Goal: Task Accomplishment & Management: Use online tool/utility

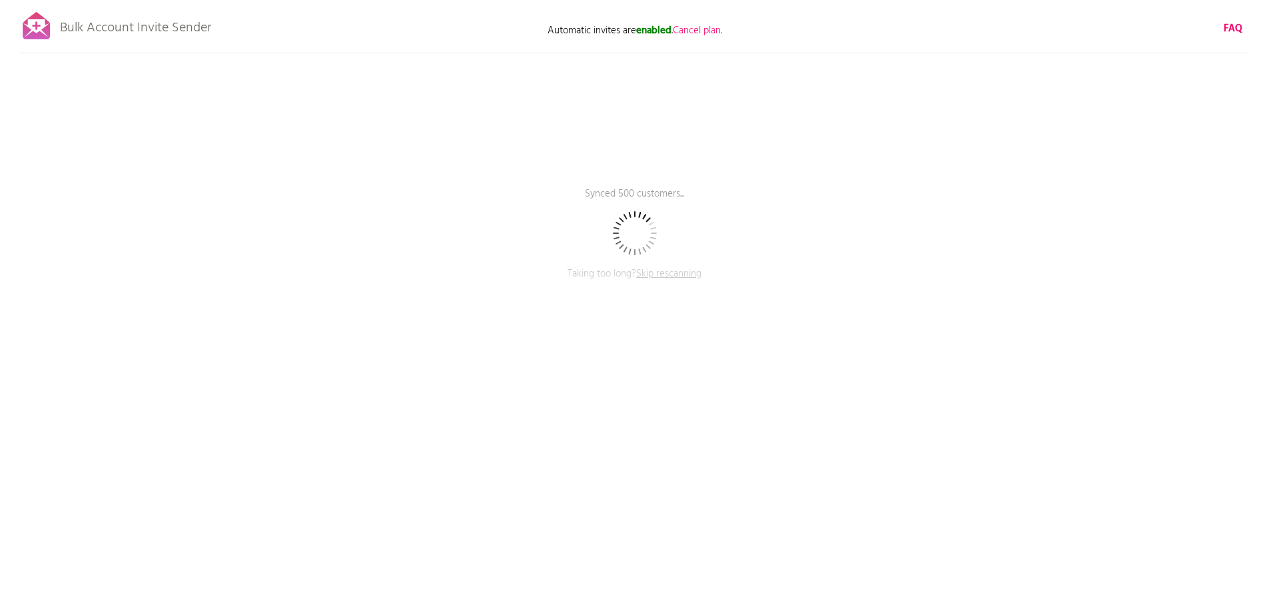
click at [675, 272] on span "Skip rescanning" at bounding box center [668, 274] width 65 height 16
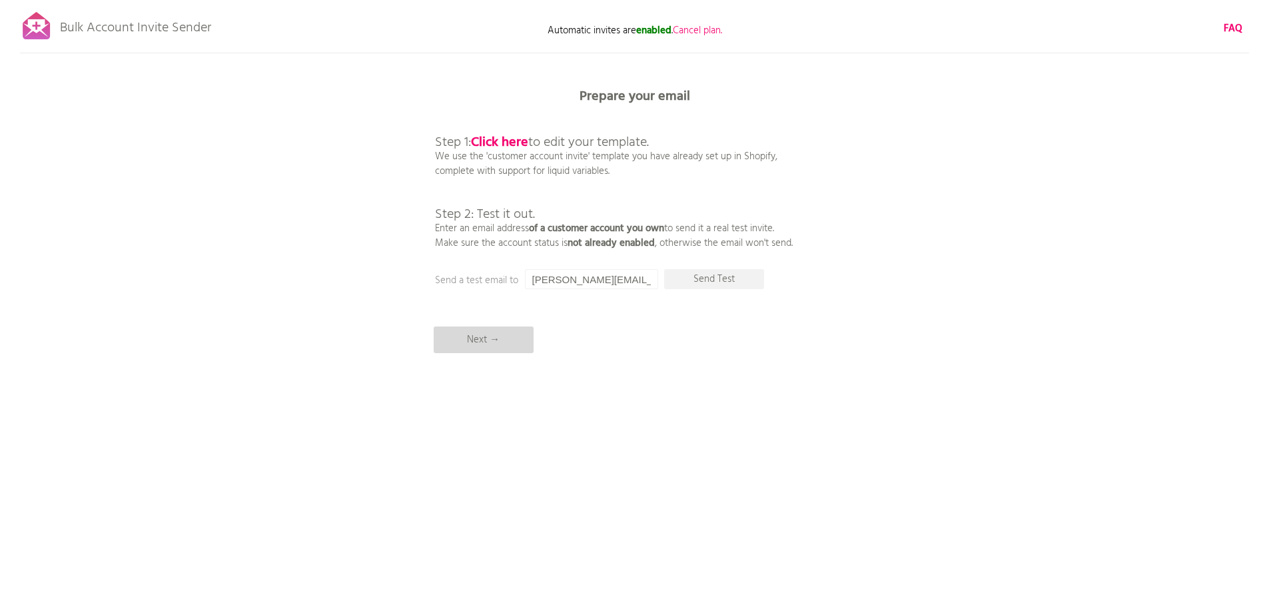
click at [496, 334] on p "Next →" at bounding box center [484, 339] width 100 height 27
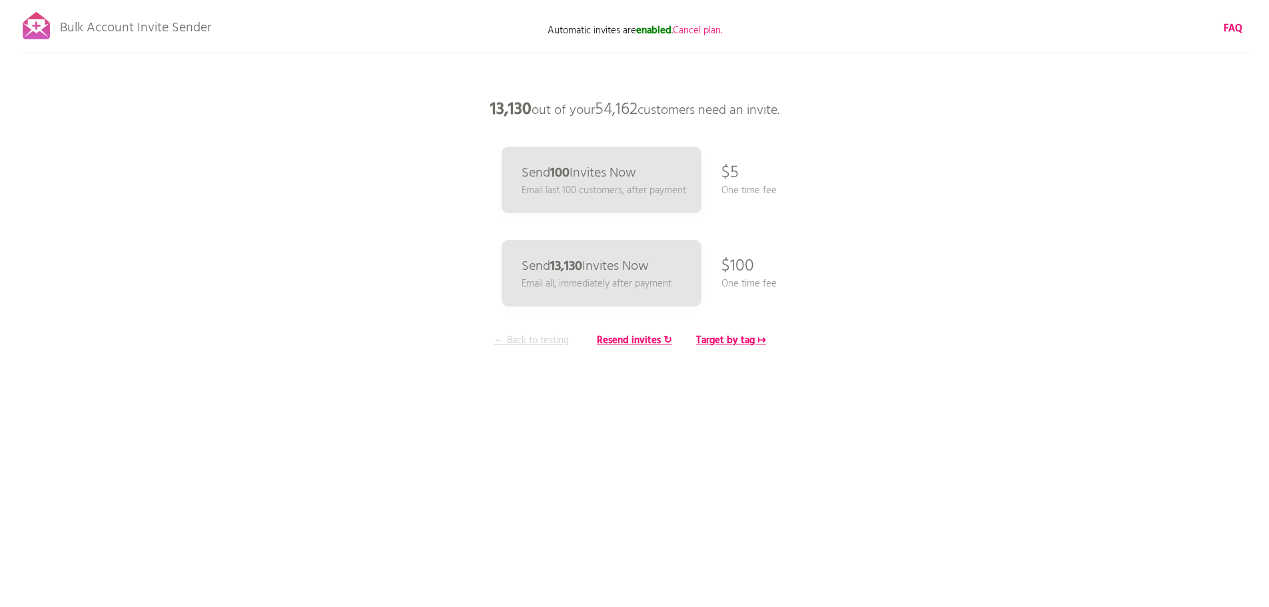
click at [515, 343] on p "← Back to testing" at bounding box center [532, 340] width 100 height 15
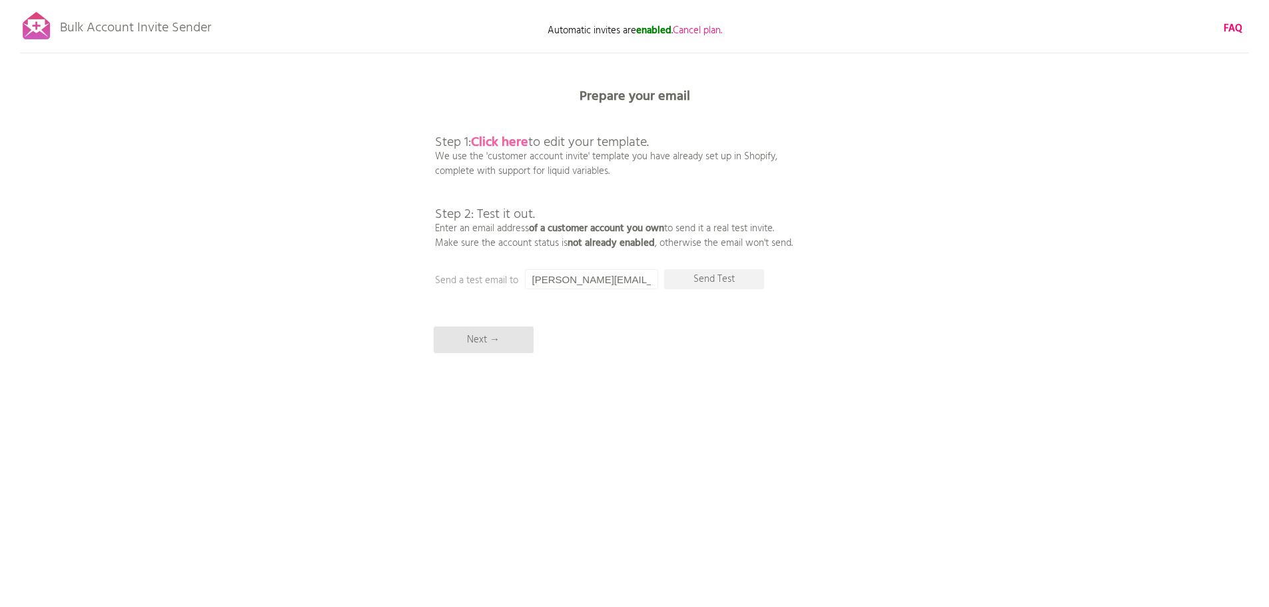
click at [507, 144] on b "Click here" at bounding box center [499, 142] width 57 height 21
click at [484, 336] on p "Next →" at bounding box center [484, 339] width 100 height 27
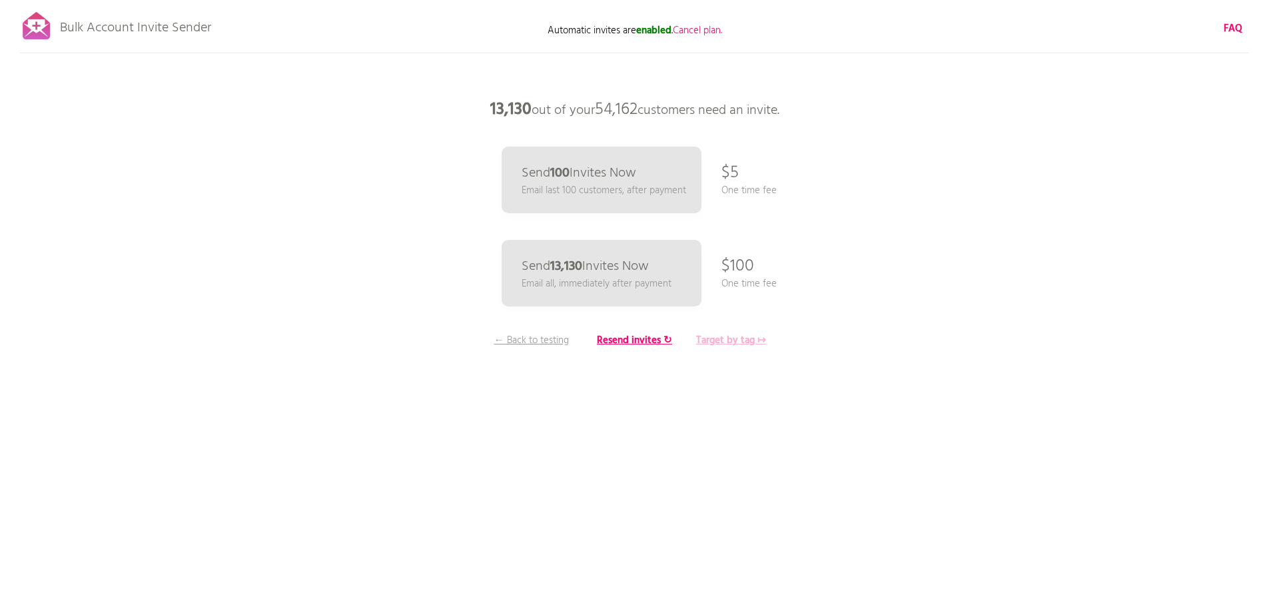
click at [707, 345] on b "Target by tag ↦" at bounding box center [731, 340] width 70 height 16
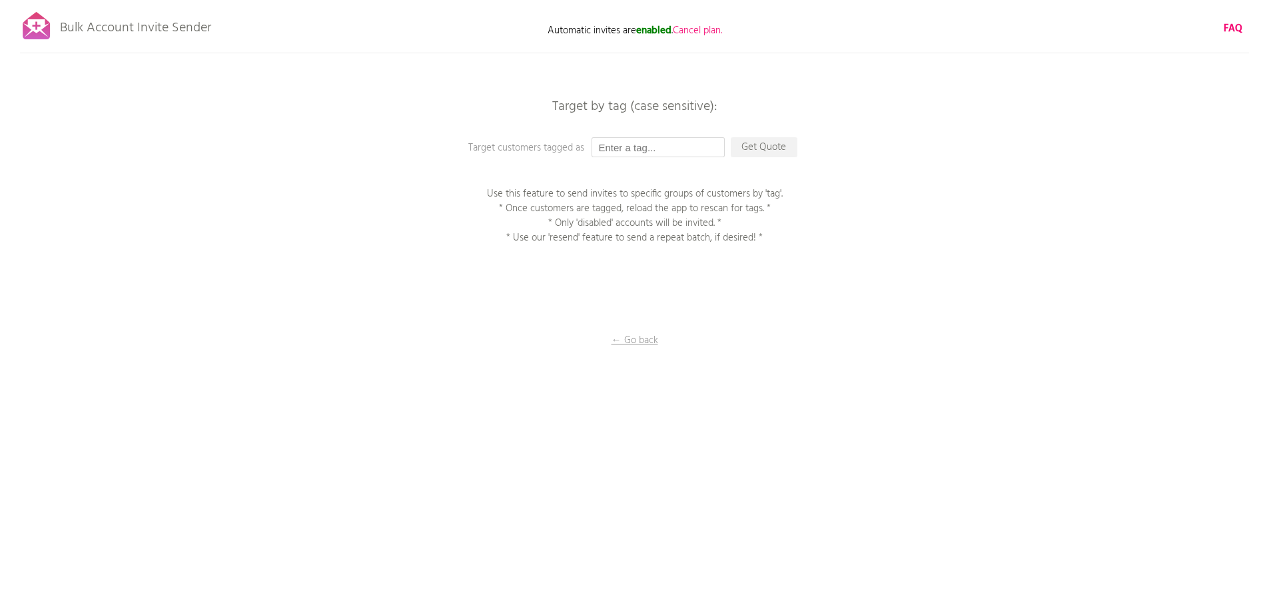
click at [655, 150] on input "text" at bounding box center [658, 147] width 133 height 20
type input "MJ0125"
click at [645, 341] on p "← Go back" at bounding box center [634, 340] width 133 height 15
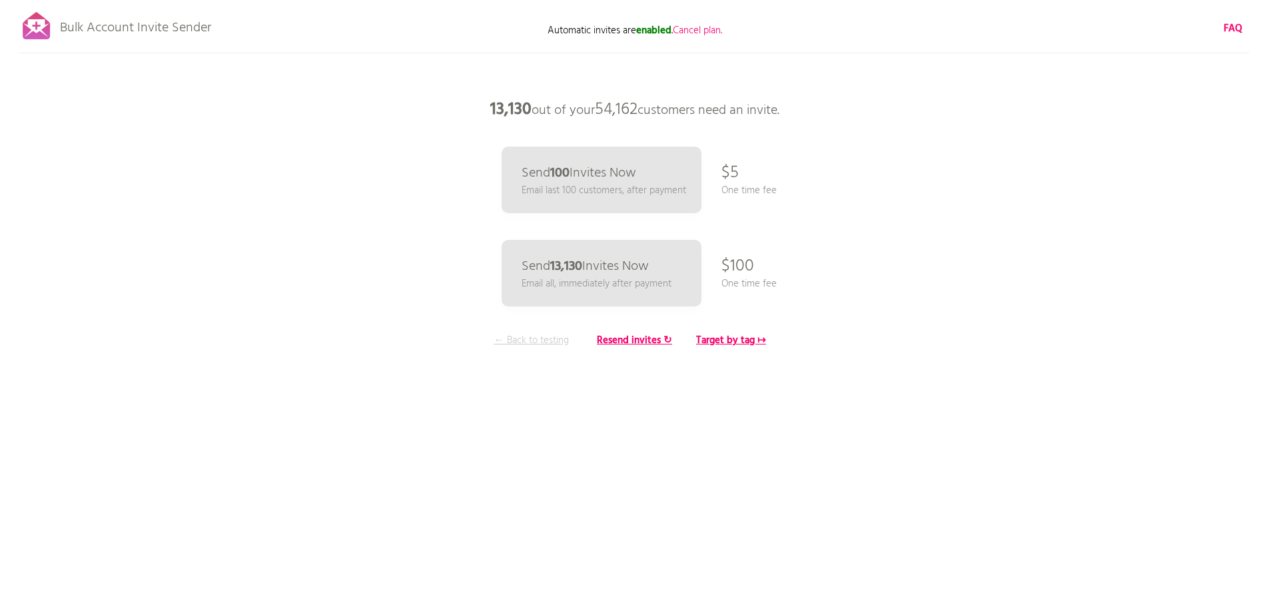
click at [536, 340] on p "← Back to testing" at bounding box center [532, 340] width 100 height 15
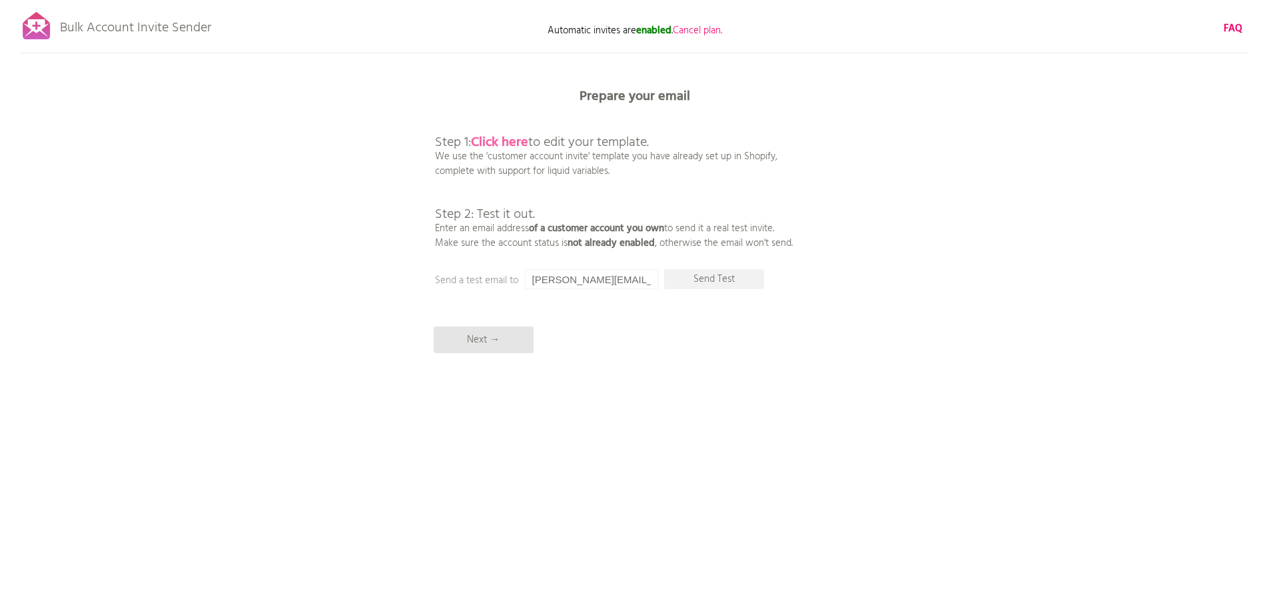
click at [512, 144] on b "Click here" at bounding box center [499, 142] width 57 height 21
click at [573, 280] on input "[PERSON_NAME][EMAIL_ADDRESS][DOMAIN_NAME]" at bounding box center [591, 279] width 133 height 20
drag, startPoint x: 573, startPoint y: 280, endPoint x: 512, endPoint y: 280, distance: 60.6
click at [520, 0] on div "Prepare your email Step 1: Click here to edit your template. We use the 'custom…" at bounding box center [634, 0] width 1269 height 0
type input "mmag3344@gmail.com"
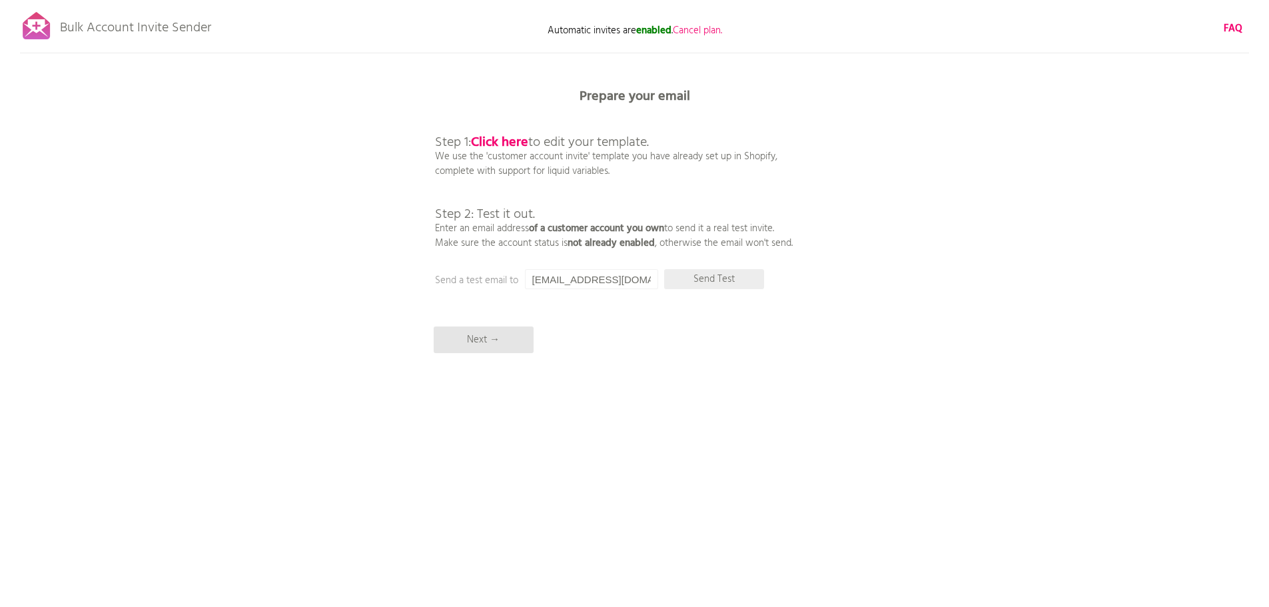
click at [708, 276] on p "Send Test" at bounding box center [714, 279] width 100 height 20
click at [496, 346] on p "Next →" at bounding box center [484, 339] width 100 height 27
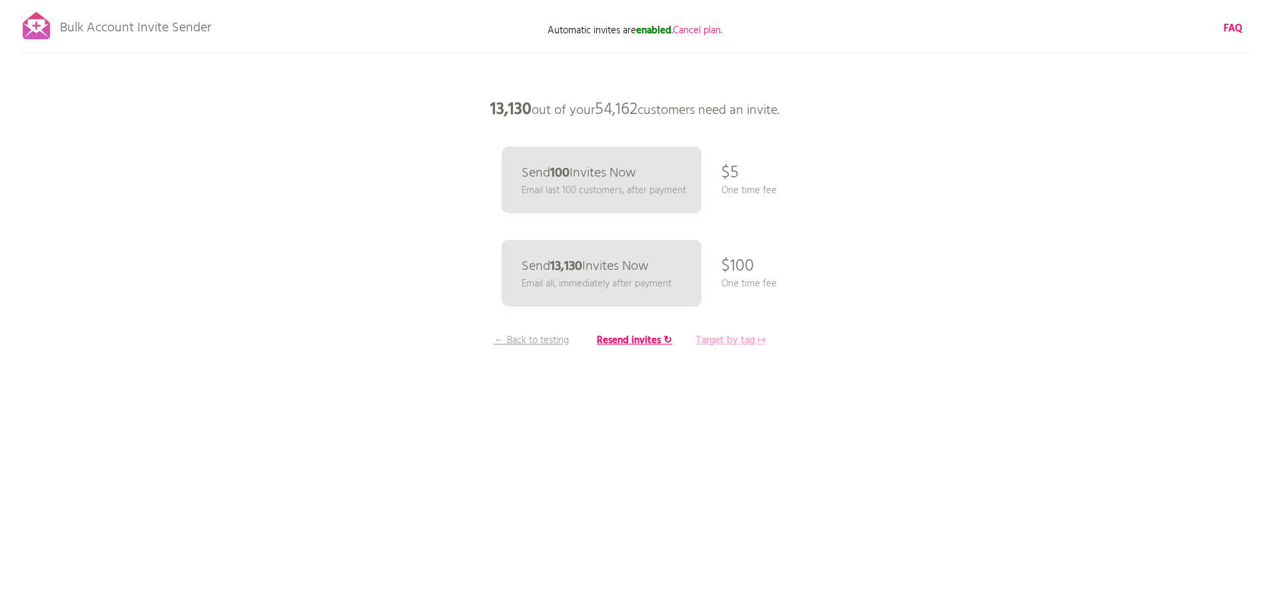
click at [729, 344] on b "Target by tag ↦" at bounding box center [731, 340] width 70 height 16
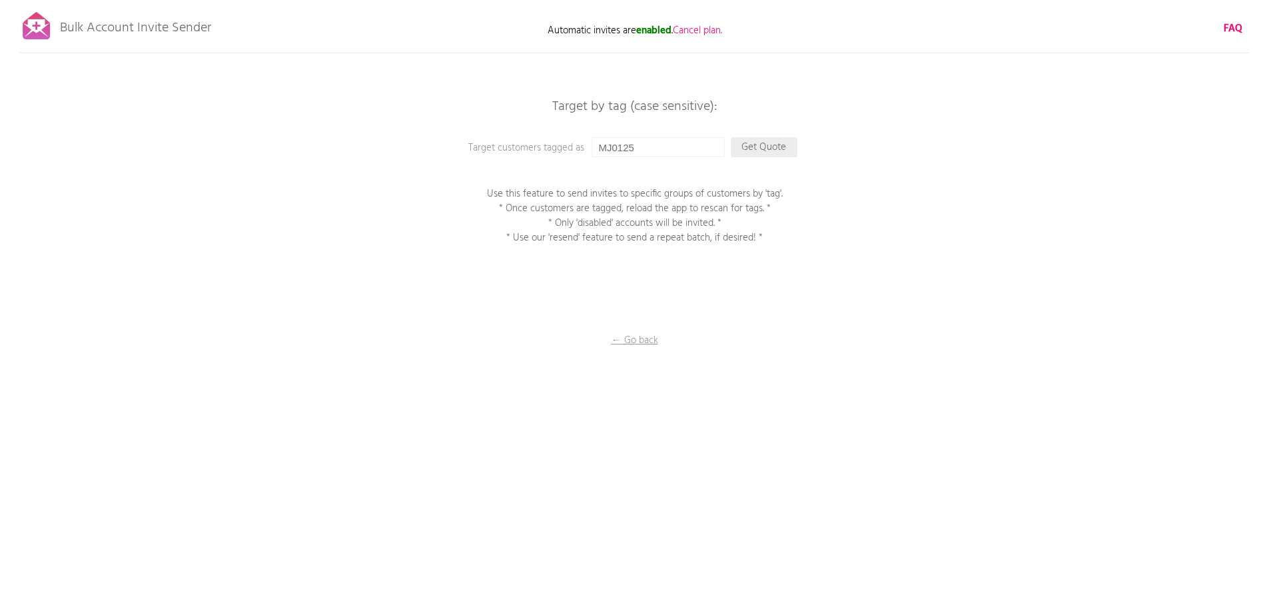
click at [754, 147] on p "Get Quote" at bounding box center [764, 147] width 67 height 20
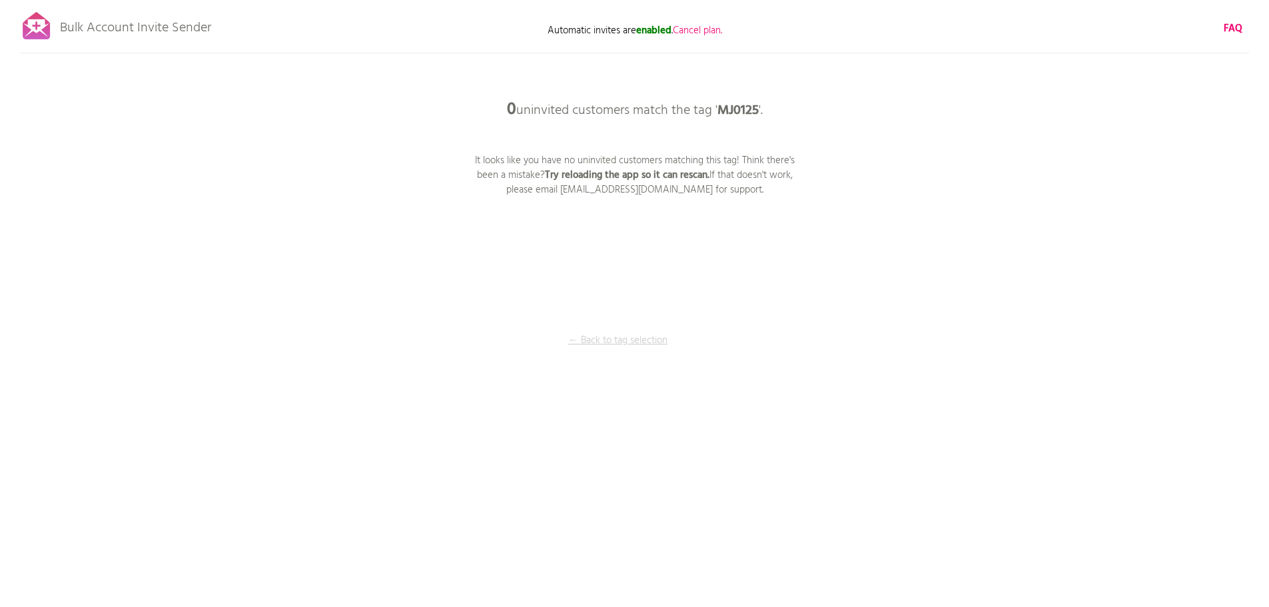
click at [630, 343] on p "← Back to tag selection" at bounding box center [618, 340] width 100 height 15
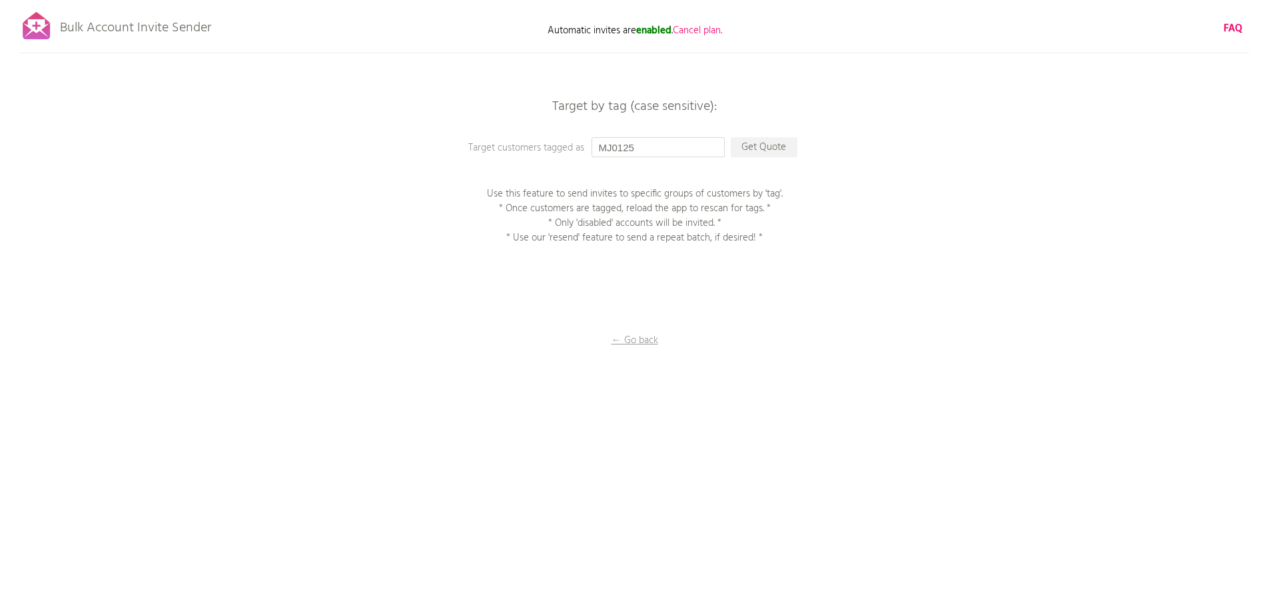
click at [661, 149] on input "MJ0125" at bounding box center [658, 147] width 133 height 20
click at [569, 0] on div "Target by tag (case sensitive): Target customers tagged as MJ0125 Get Quote Use…" at bounding box center [634, 0] width 1269 height 0
click at [669, 151] on input "text" at bounding box center [658, 147] width 133 height 20
paste input "customers_template_MJ_Jan 2025R"
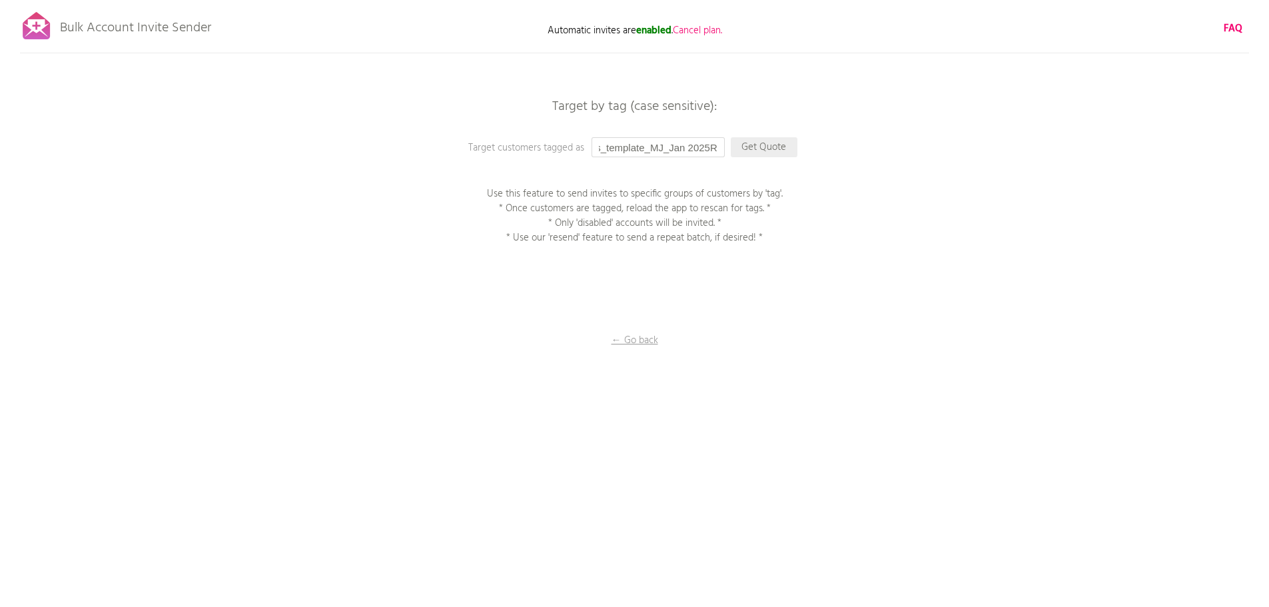
type input "customers_template_MJ_Jan 2025R"
click at [753, 151] on p "Get Quote" at bounding box center [764, 147] width 67 height 20
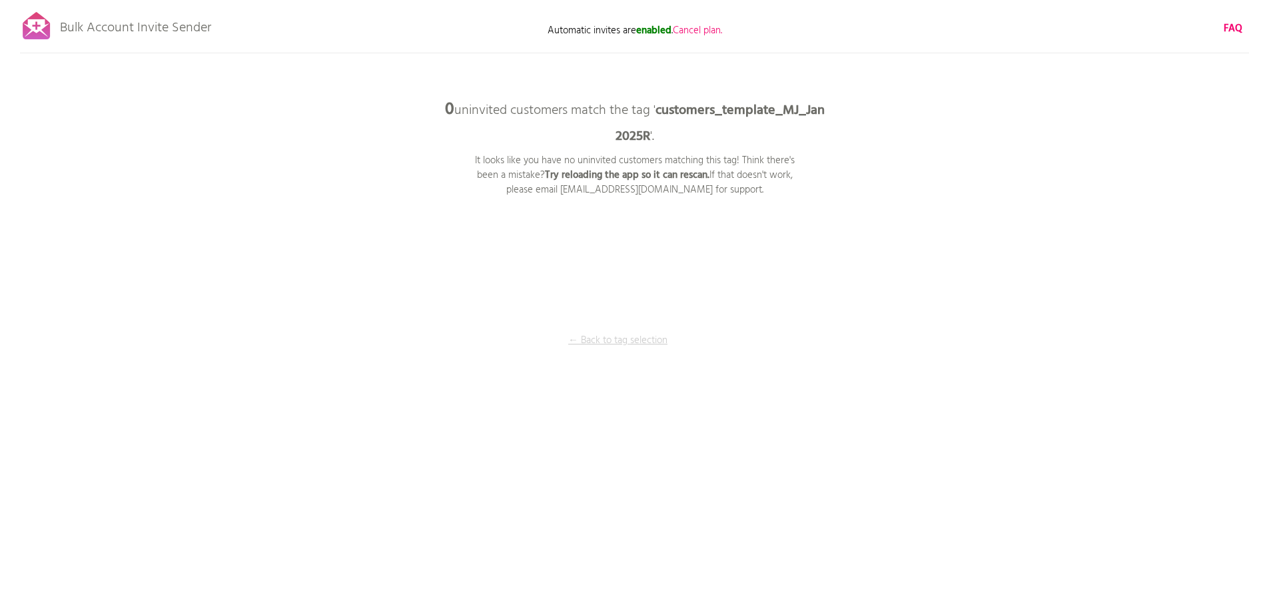
click at [614, 344] on p "← Back to tag selection" at bounding box center [618, 340] width 100 height 15
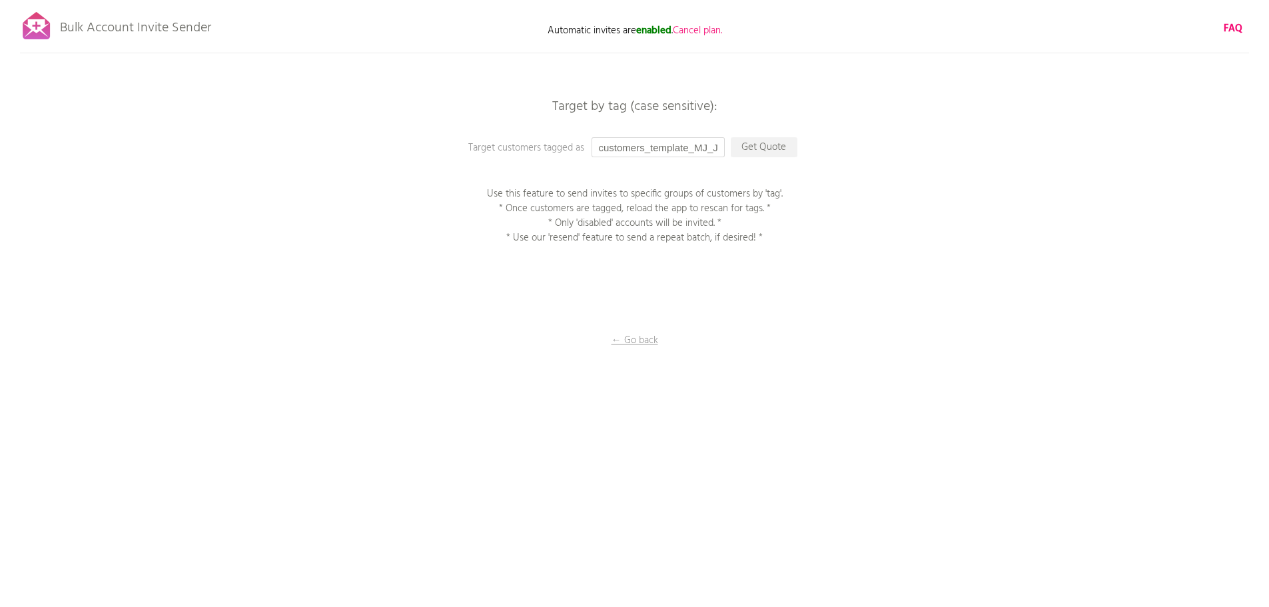
click at [671, 146] on input "customers_template_MJ_Jan 2025R" at bounding box center [658, 147] width 133 height 20
click at [669, 146] on input "customers_template_MJ_Jan 2025R" at bounding box center [658, 147] width 133 height 20
drag, startPoint x: 669, startPoint y: 146, endPoint x: 748, endPoint y: 148, distance: 79.3
click at [748, 0] on div "Target by tag (case sensitive): Target customers tagged as customers_template_M…" at bounding box center [634, 0] width 1269 height 0
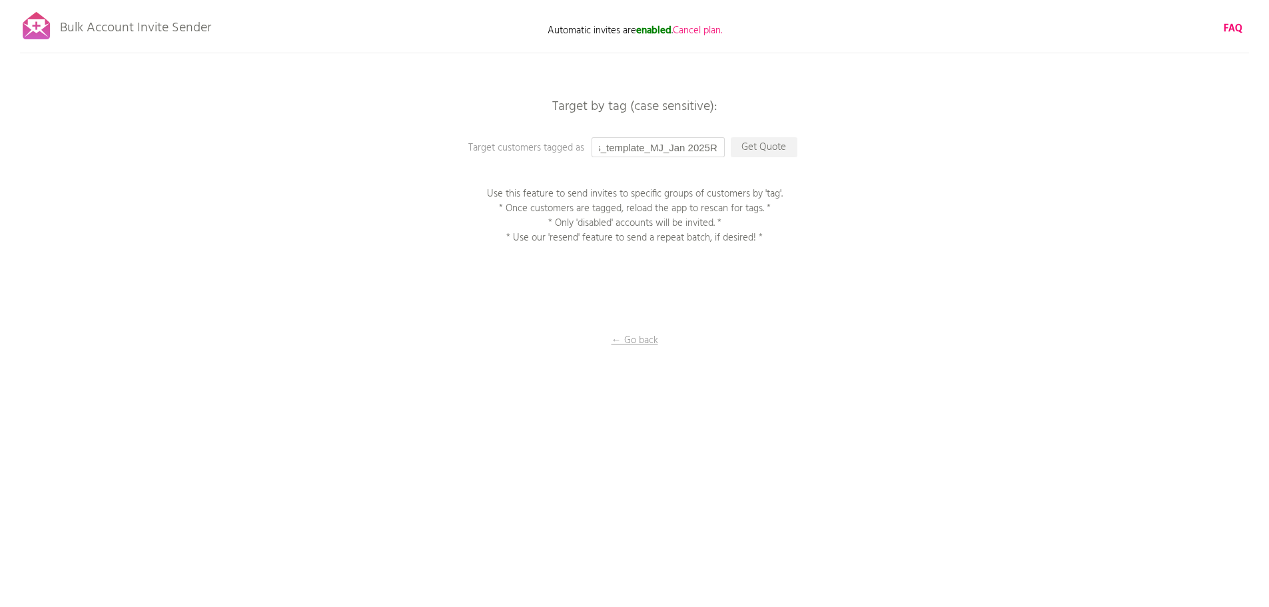
click at [699, 149] on input "customers_template_MJ_Jan 2025R" at bounding box center [658, 147] width 133 height 20
drag, startPoint x: 676, startPoint y: 148, endPoint x: 575, endPoint y: 146, distance: 101.3
click at [575, 0] on div "Target by tag (case sensitive): Target customers tagged as customers_template_M…" at bounding box center [634, 0] width 1269 height 0
click at [635, 149] on input "customers_template_MJ_Jan 2025R" at bounding box center [658, 147] width 133 height 20
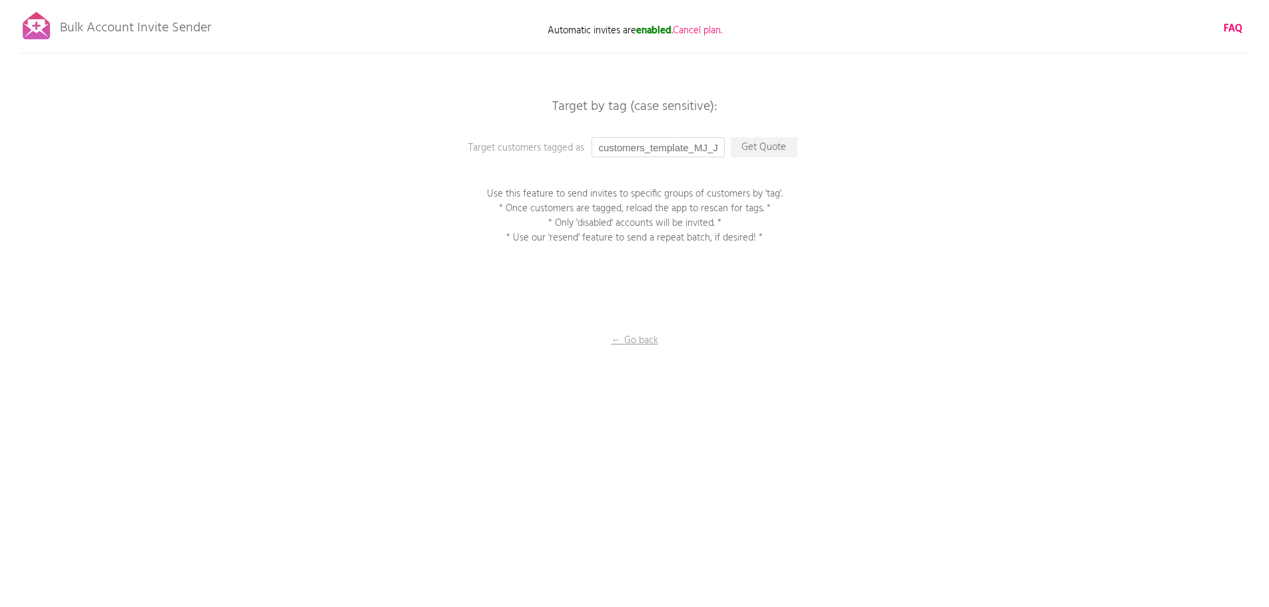
drag, startPoint x: 630, startPoint y: 147, endPoint x: 567, endPoint y: 147, distance: 63.3
click at [567, 0] on div "Target by tag (case sensitive): Target customers tagged as customers_template_M…" at bounding box center [634, 0] width 1269 height 0
click at [683, 149] on input "customers_template_MJ_Jan 2025R" at bounding box center [658, 147] width 133 height 20
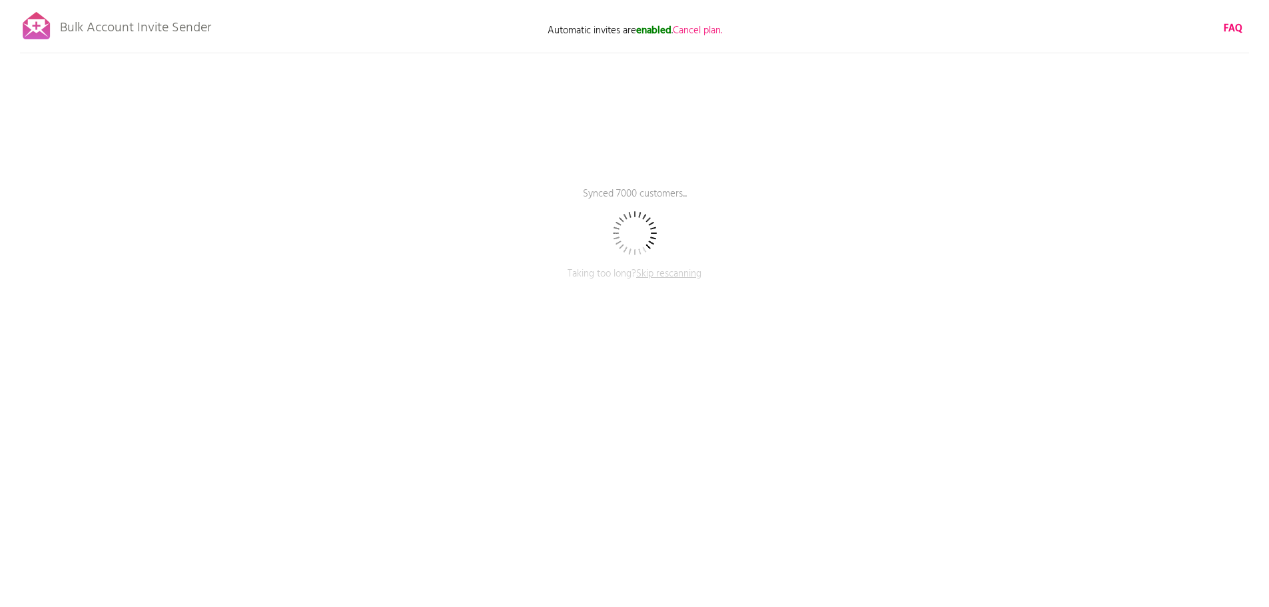
click at [667, 270] on span "Skip rescanning" at bounding box center [668, 274] width 65 height 16
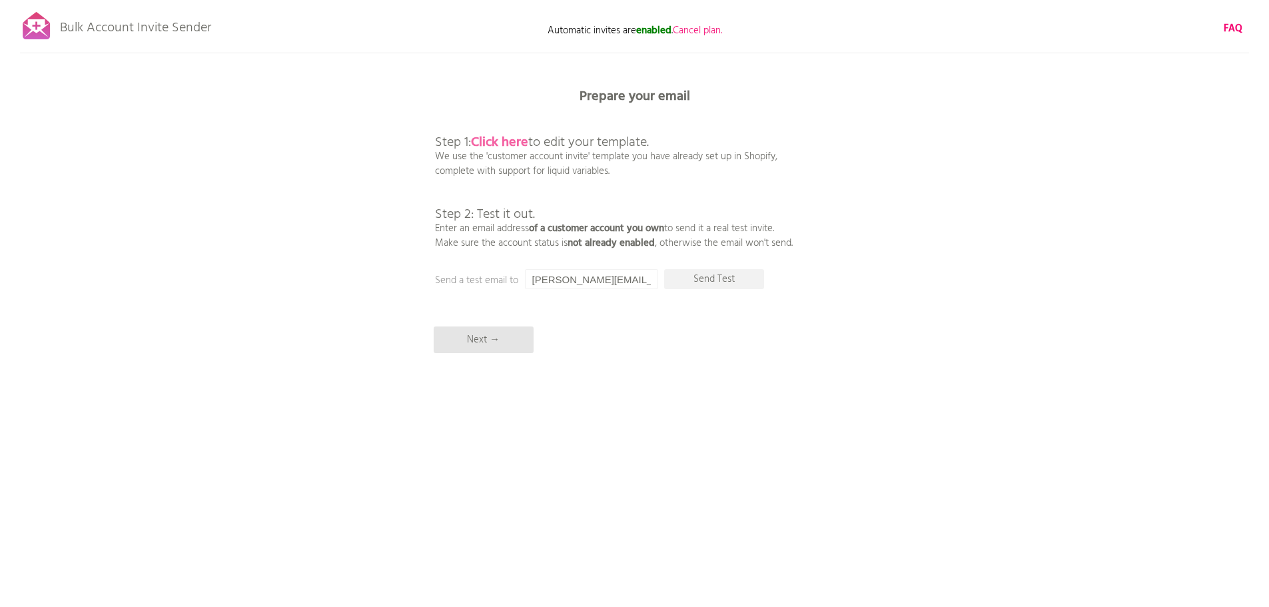
click at [511, 144] on b "Click here" at bounding box center [499, 142] width 57 height 21
click at [495, 342] on p "Next →" at bounding box center [484, 339] width 100 height 27
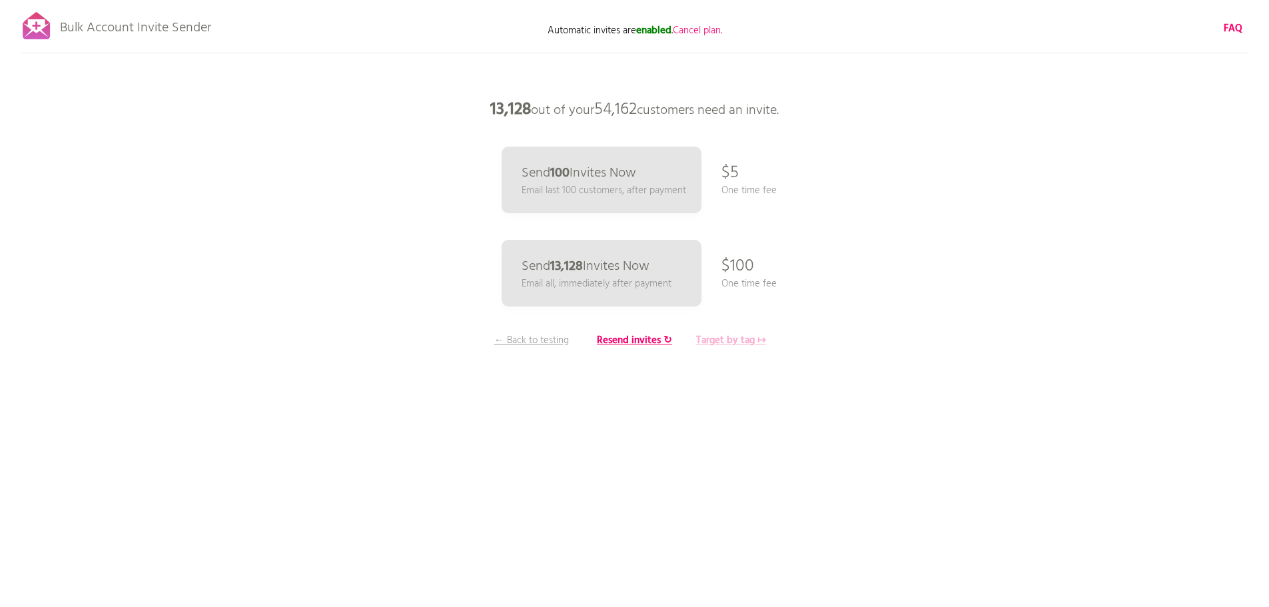
click at [707, 343] on b "Target by tag ↦" at bounding box center [731, 340] width 70 height 16
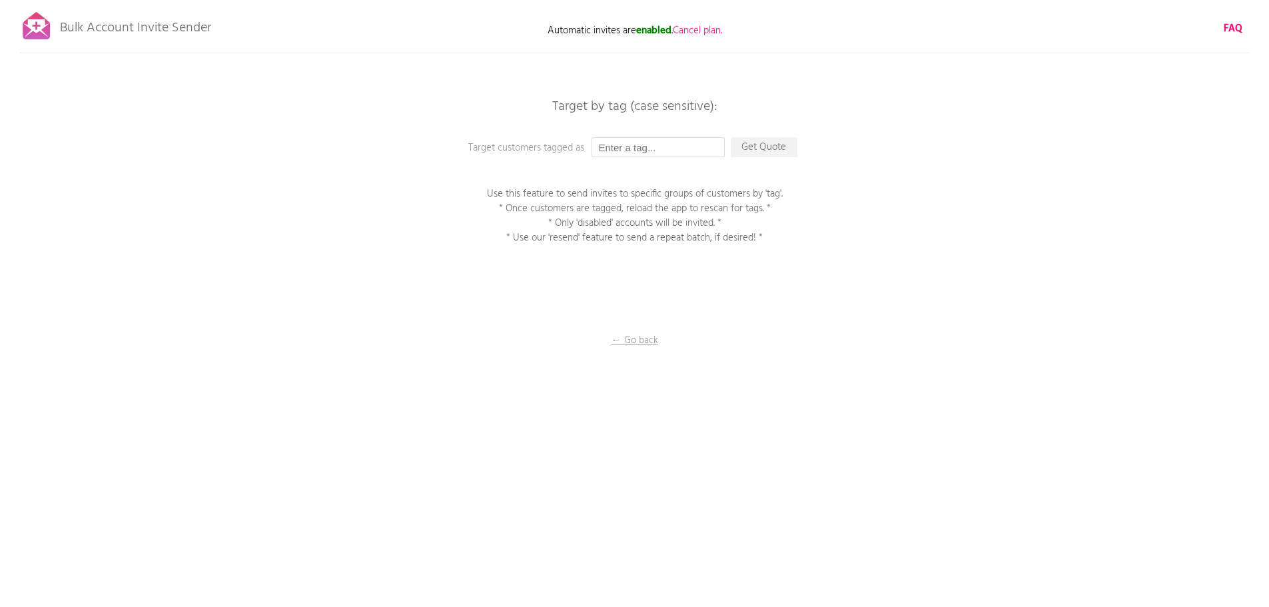
click at [634, 155] on input "text" at bounding box center [658, 147] width 133 height 20
click at [652, 147] on input "text" at bounding box center [658, 147] width 133 height 20
paste input "customers_template_MJ_Jan 2025R"
type input "customers_template_MJ_Jan 2025R"
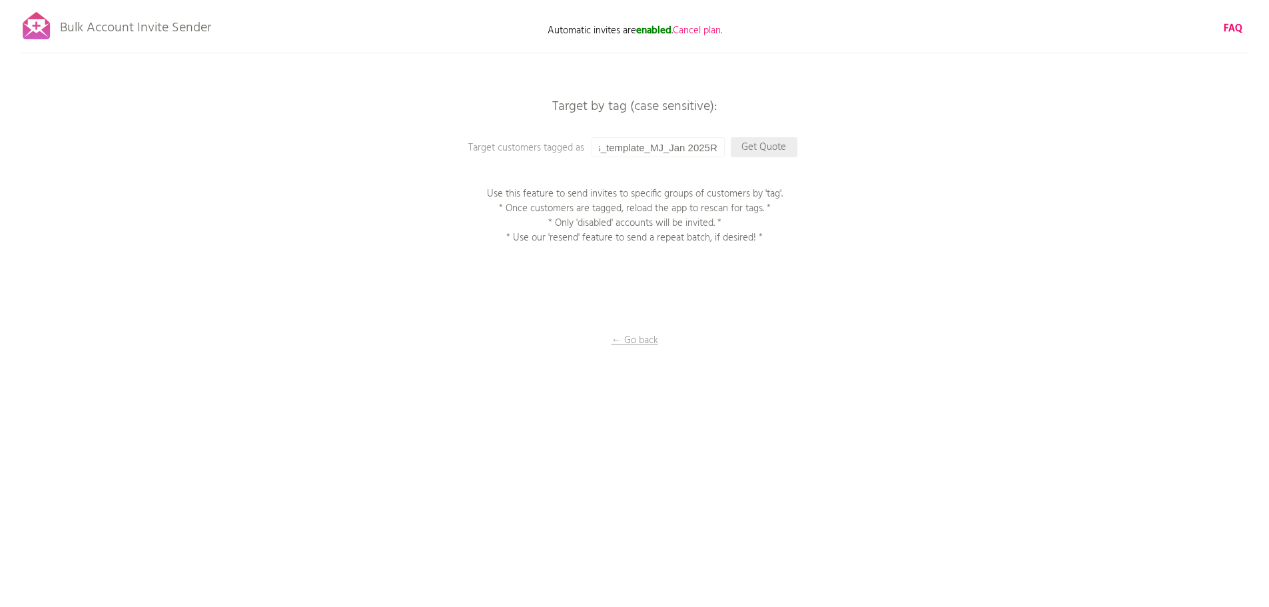
click at [771, 151] on p "Get Quote" at bounding box center [764, 147] width 67 height 20
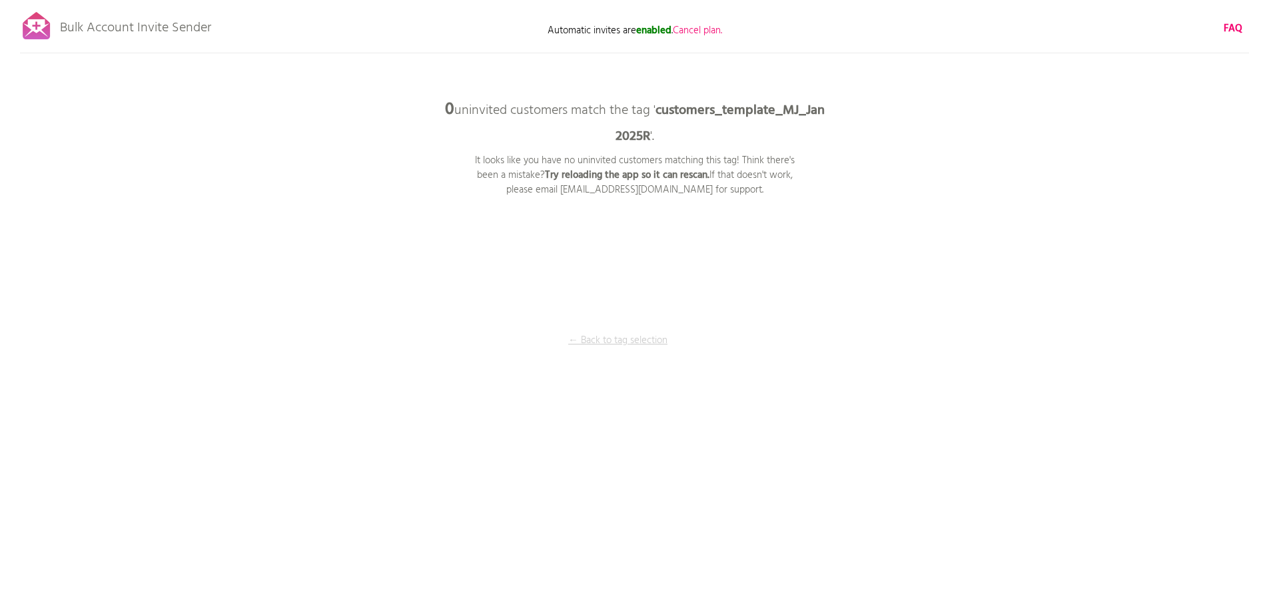
click at [630, 348] on p "← Back to tag selection" at bounding box center [618, 340] width 100 height 15
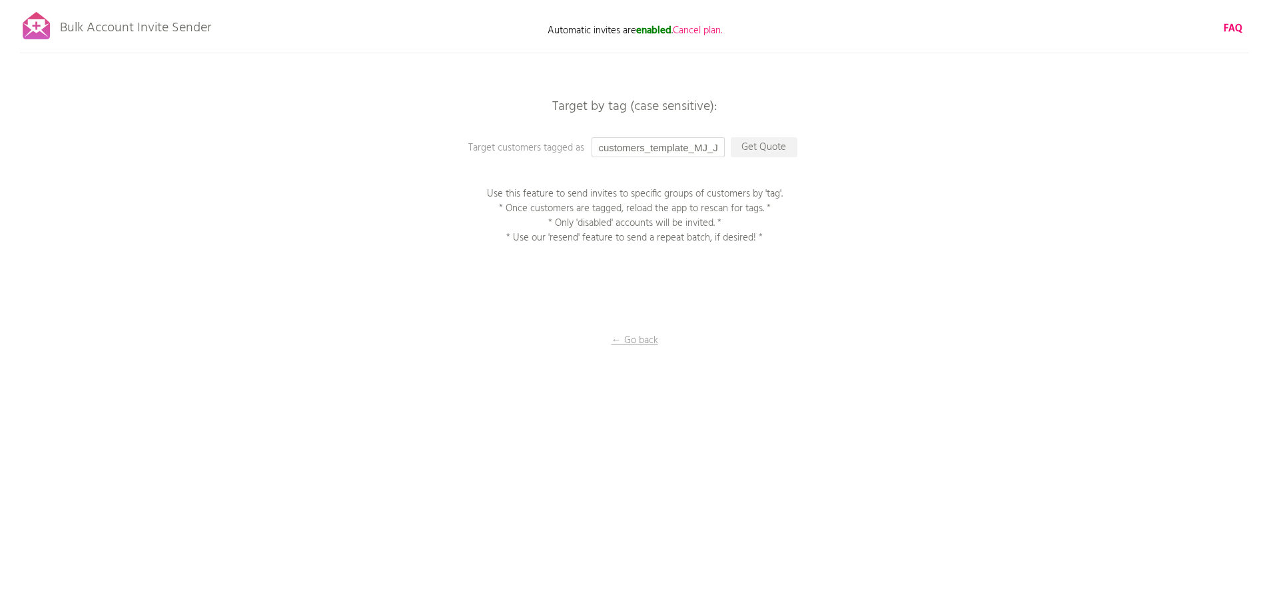
click at [704, 153] on input "customers_template_MJ_Jan 2025R" at bounding box center [658, 147] width 133 height 20
type input "MJ0125"
click at [763, 147] on p "Get Quote" at bounding box center [764, 147] width 67 height 20
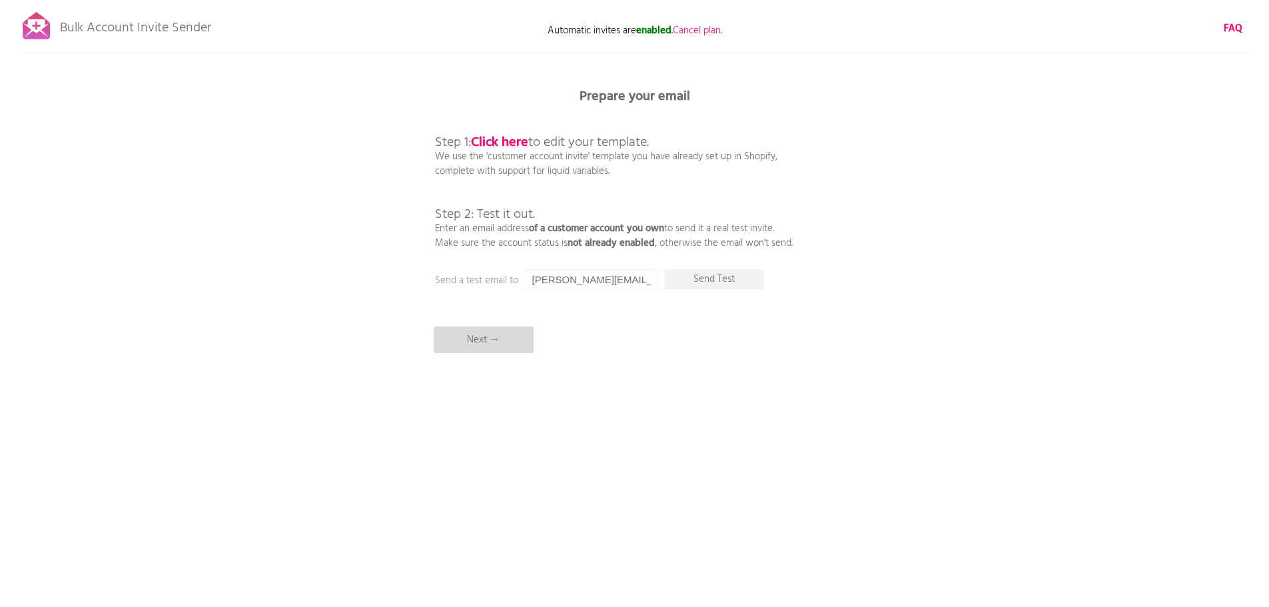
click at [495, 343] on p "Next →" at bounding box center [484, 339] width 100 height 27
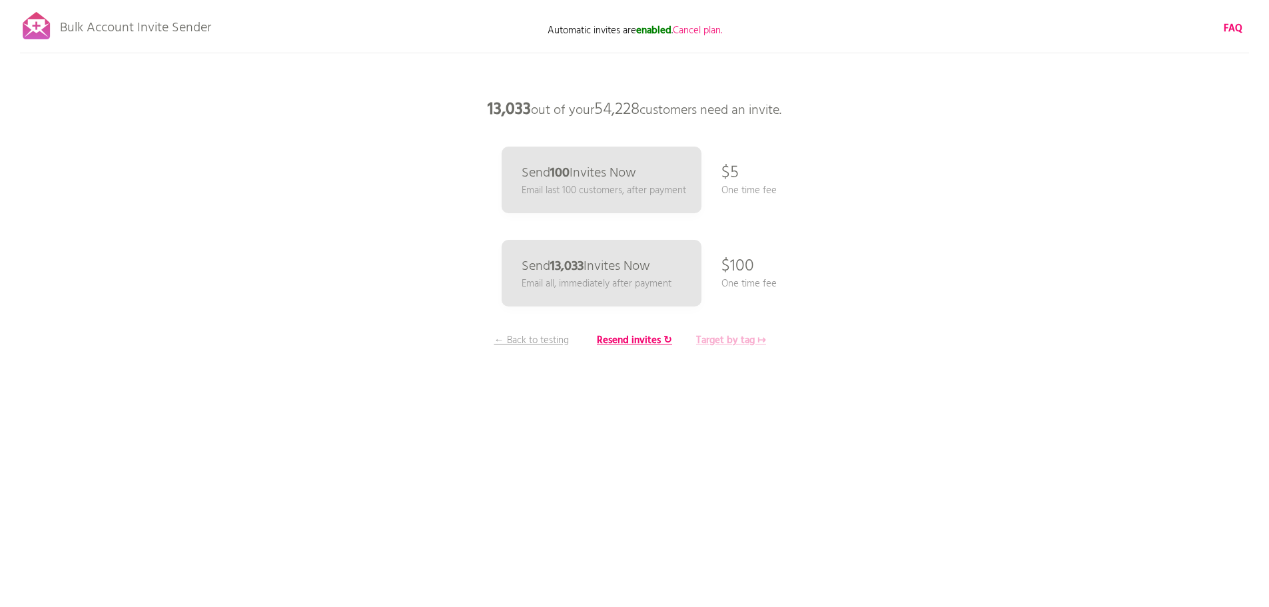
click at [736, 336] on b "Target by tag ↦" at bounding box center [731, 340] width 70 height 16
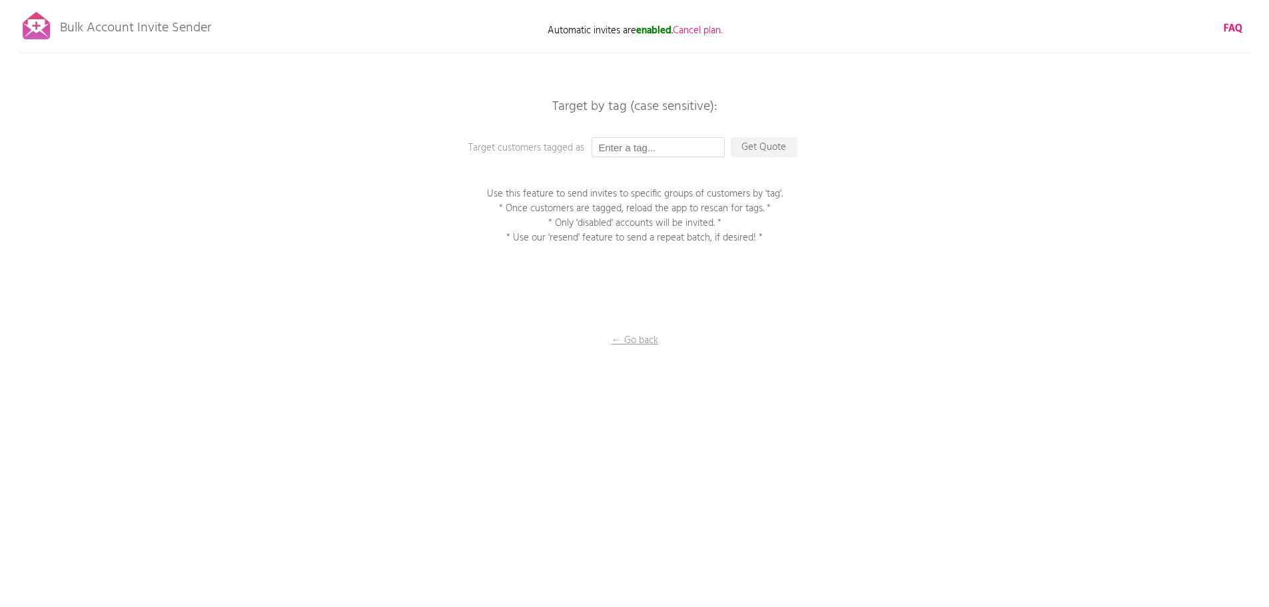
click at [629, 153] on input "text" at bounding box center [658, 147] width 133 height 20
click at [746, 141] on p "Get Quote" at bounding box center [764, 147] width 67 height 20
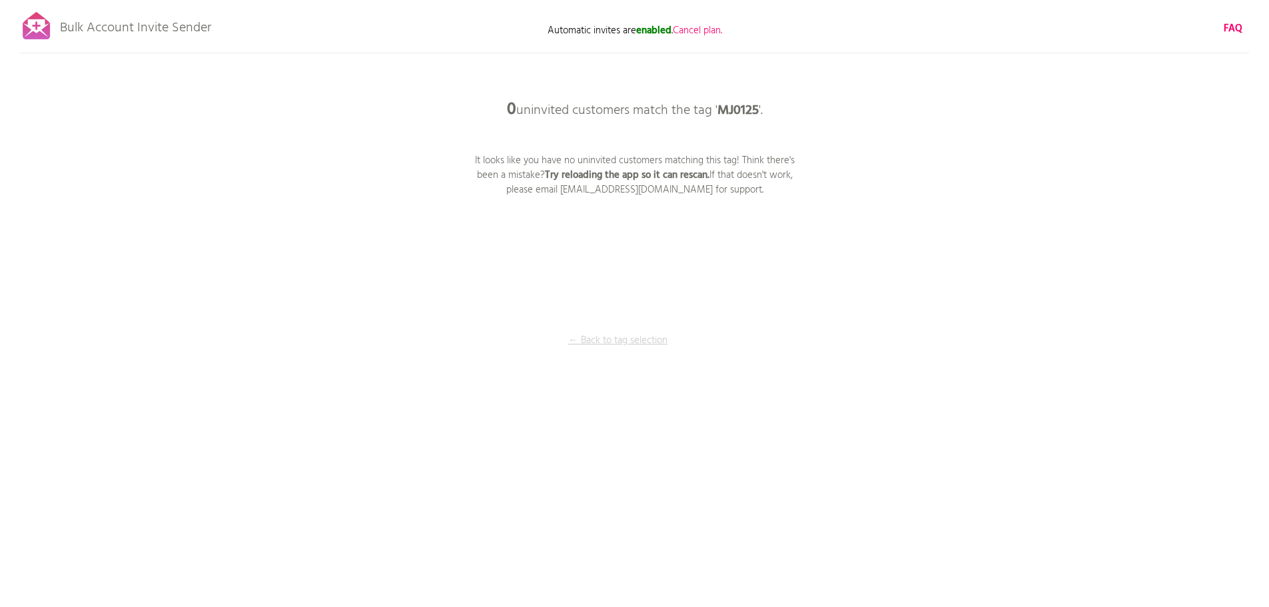
click at [629, 342] on p "← Back to tag selection" at bounding box center [618, 340] width 100 height 15
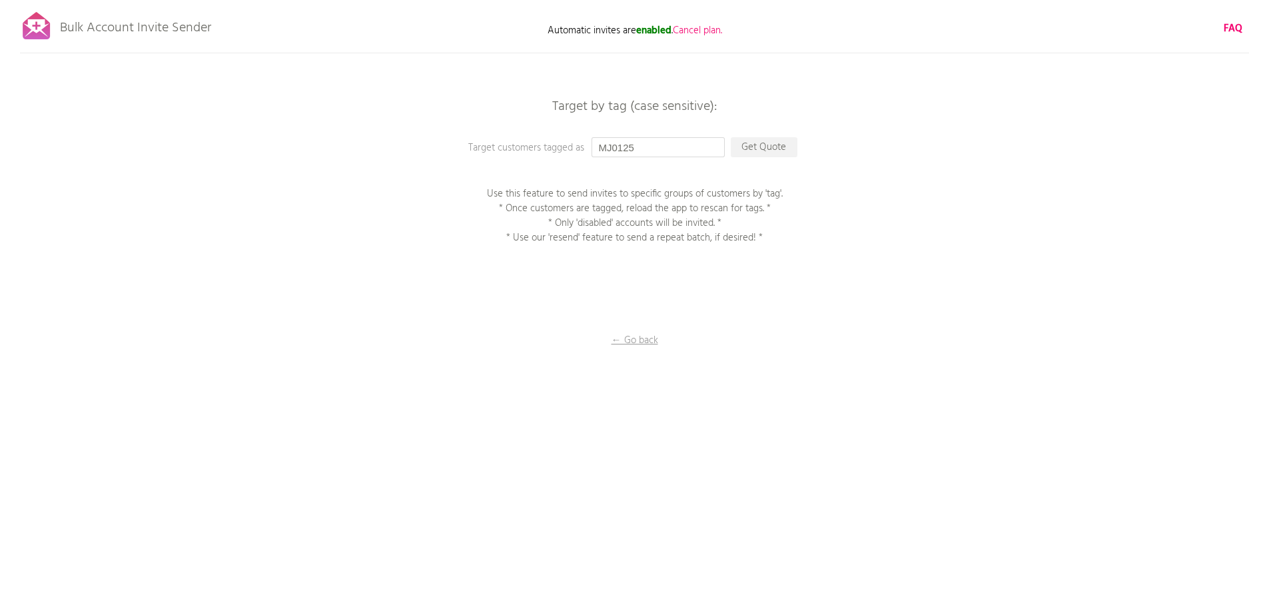
click at [658, 147] on input "MJ0125" at bounding box center [658, 147] width 133 height 20
drag, startPoint x: 611, startPoint y: 145, endPoint x: 586, endPoint y: 145, distance: 25.3
click at [586, 0] on div "Target by tag (case sensitive): Target customers tagged as MJ0125 Get Quote Use…" at bounding box center [634, 0] width 1269 height 0
click at [765, 151] on p "Get Quote" at bounding box center [764, 147] width 67 height 20
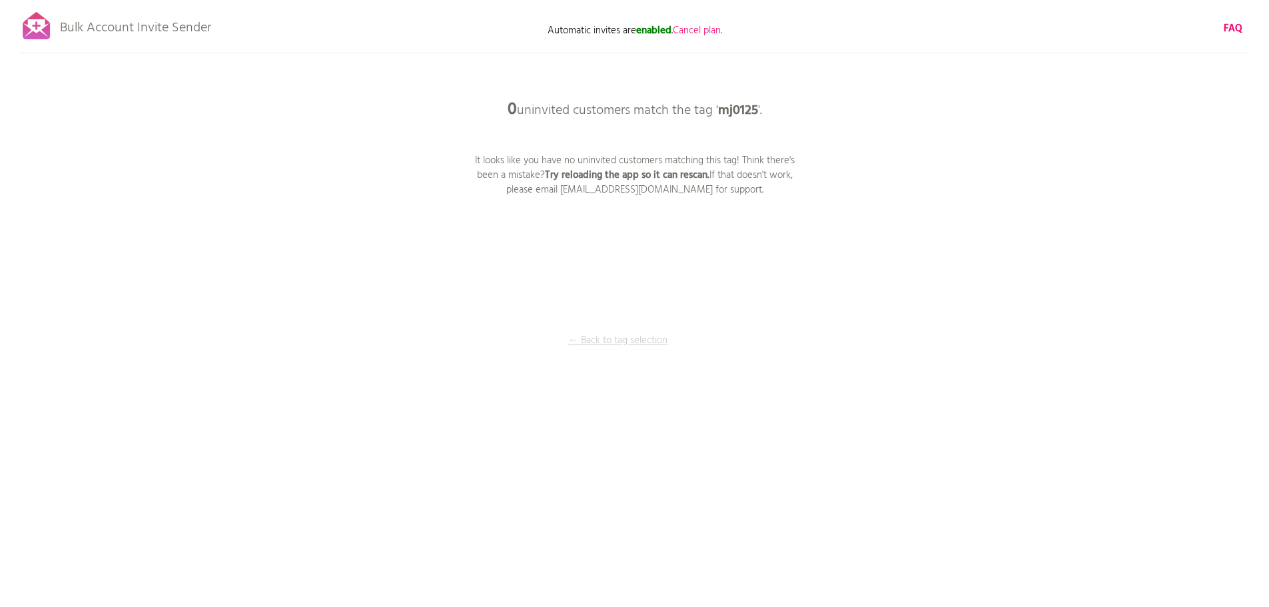
click at [620, 348] on p "← Back to tag selection" at bounding box center [618, 340] width 100 height 15
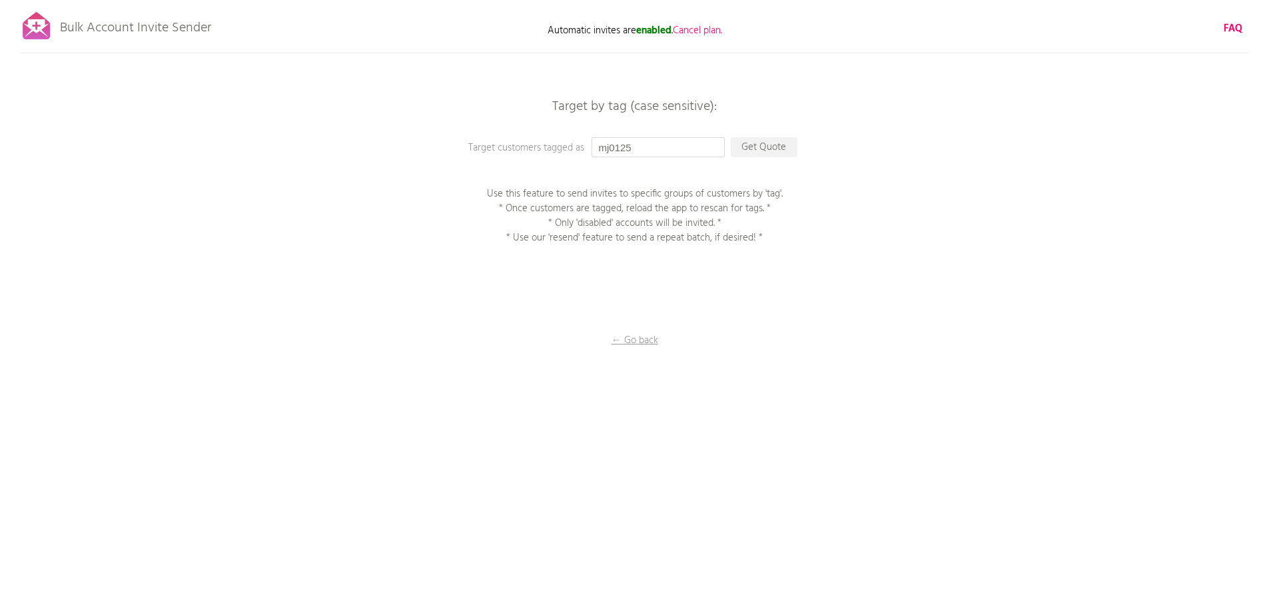
click at [608, 147] on input "mj0125" at bounding box center [658, 147] width 133 height 20
drag, startPoint x: 608, startPoint y: 147, endPoint x: 584, endPoint y: 147, distance: 24.0
click at [584, 0] on div "Target by tag (case sensitive): Target customers tagged as mj0125 Get Quote Use…" at bounding box center [634, 0] width 1269 height 0
click at [778, 141] on p "Get Quote" at bounding box center [764, 147] width 67 height 20
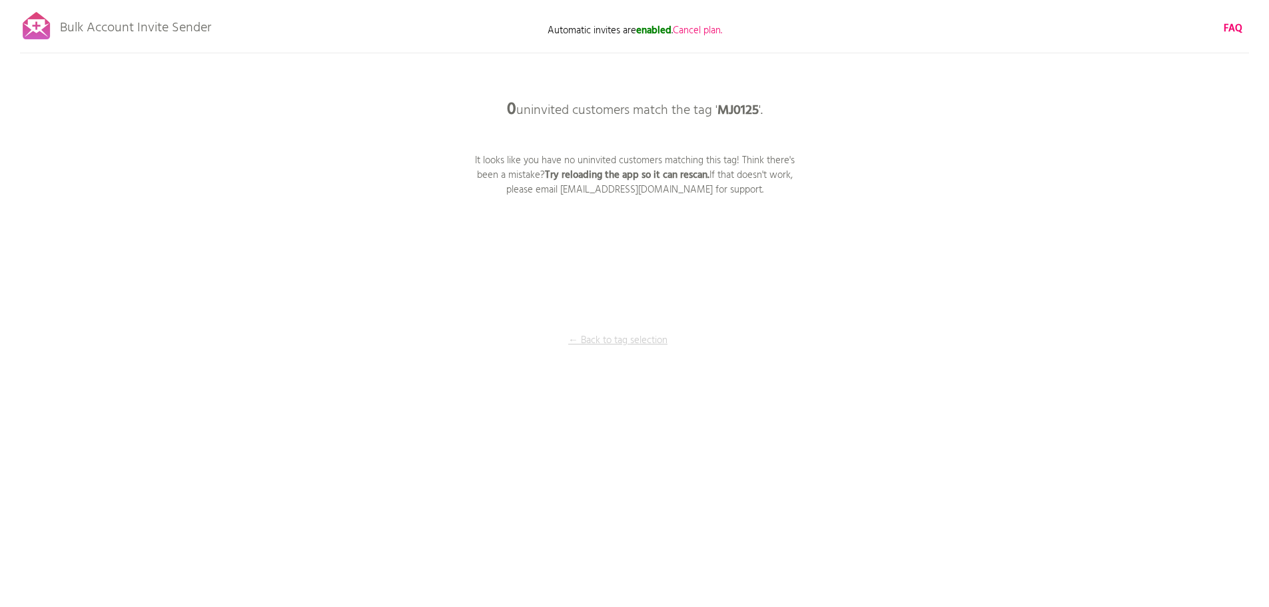
click at [624, 348] on p "← Back to tag selection" at bounding box center [618, 340] width 100 height 15
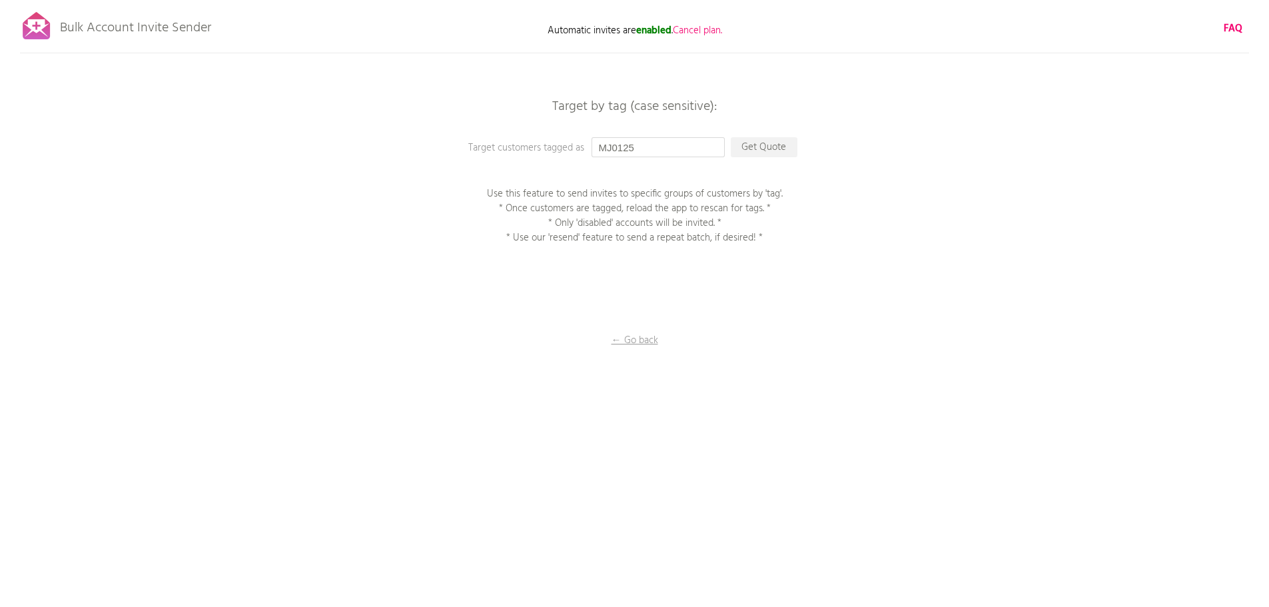
click at [641, 150] on input "MJ0125" at bounding box center [658, 147] width 133 height 20
click at [773, 140] on p "Get Quote" at bounding box center [764, 147] width 67 height 20
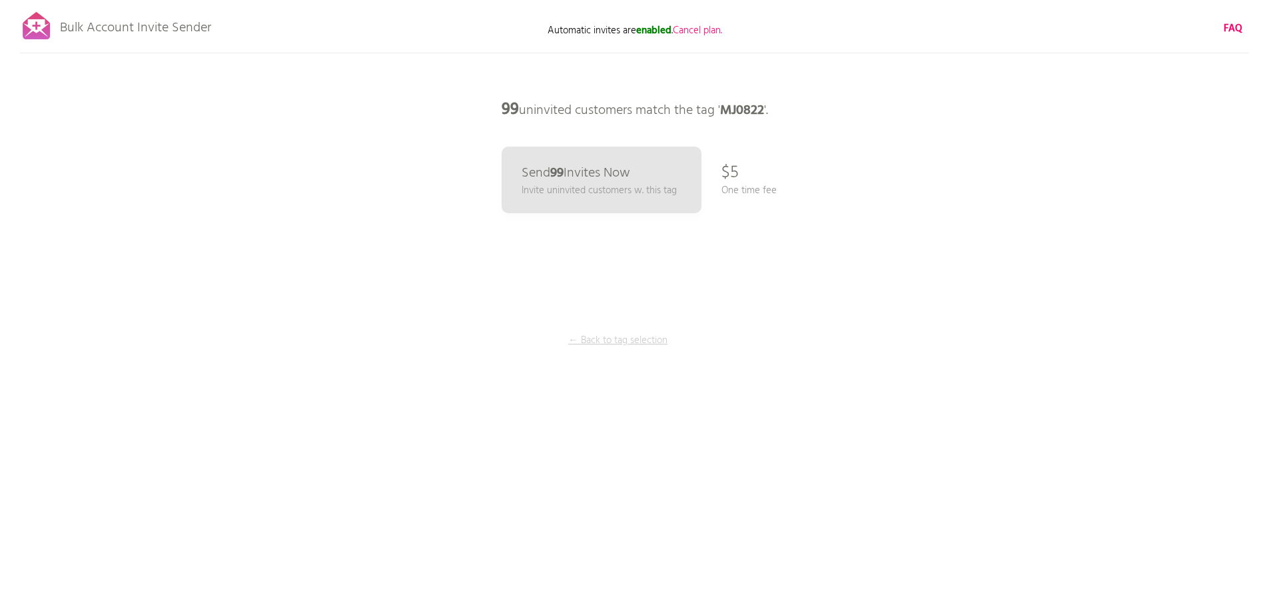
click at [622, 347] on p "← Back to tag selection" at bounding box center [618, 340] width 100 height 15
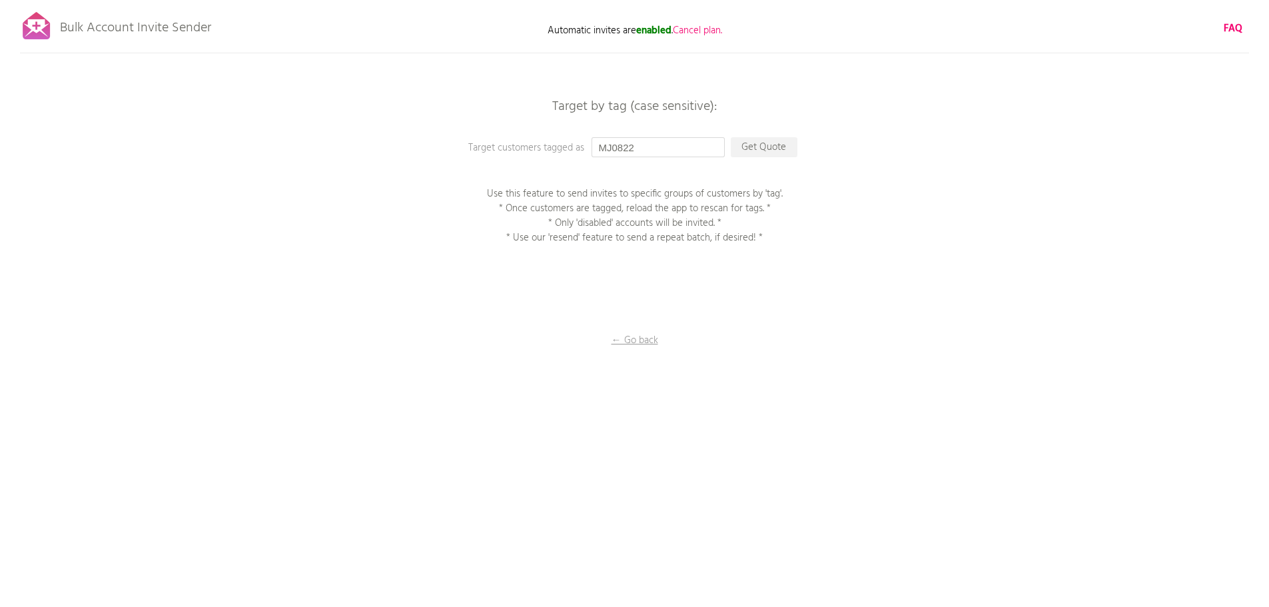
click at [617, 145] on input "MJ0822" at bounding box center [658, 147] width 133 height 20
click at [761, 142] on p "Get Quote" at bounding box center [764, 147] width 67 height 20
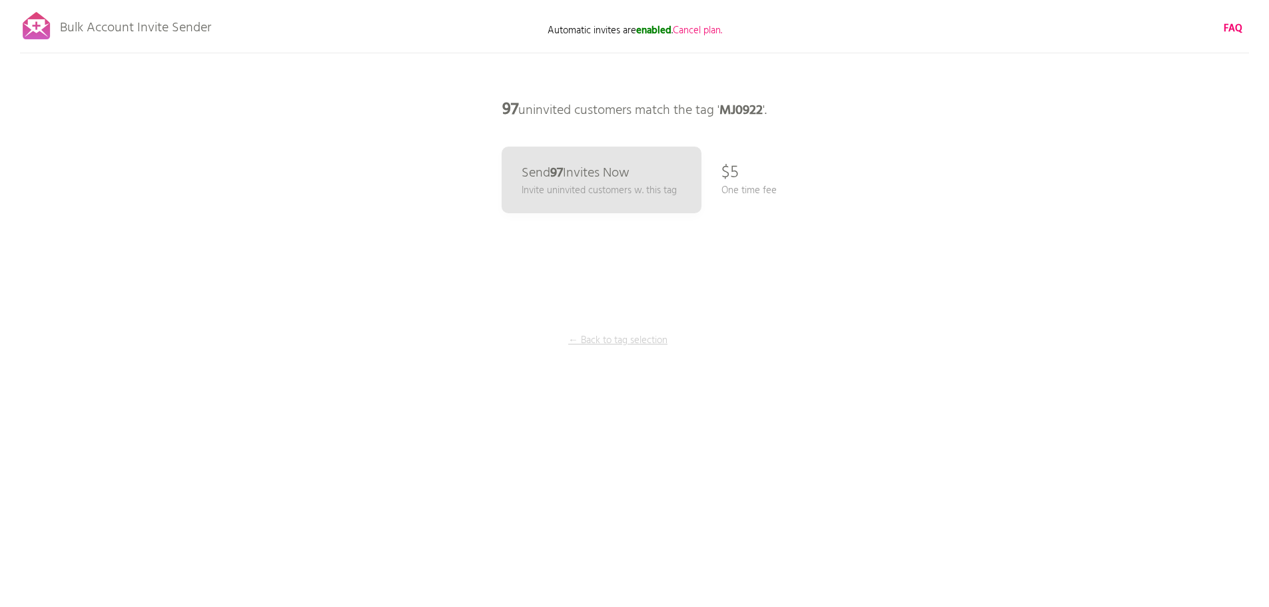
click at [622, 344] on p "← Back to tag selection" at bounding box center [618, 340] width 100 height 15
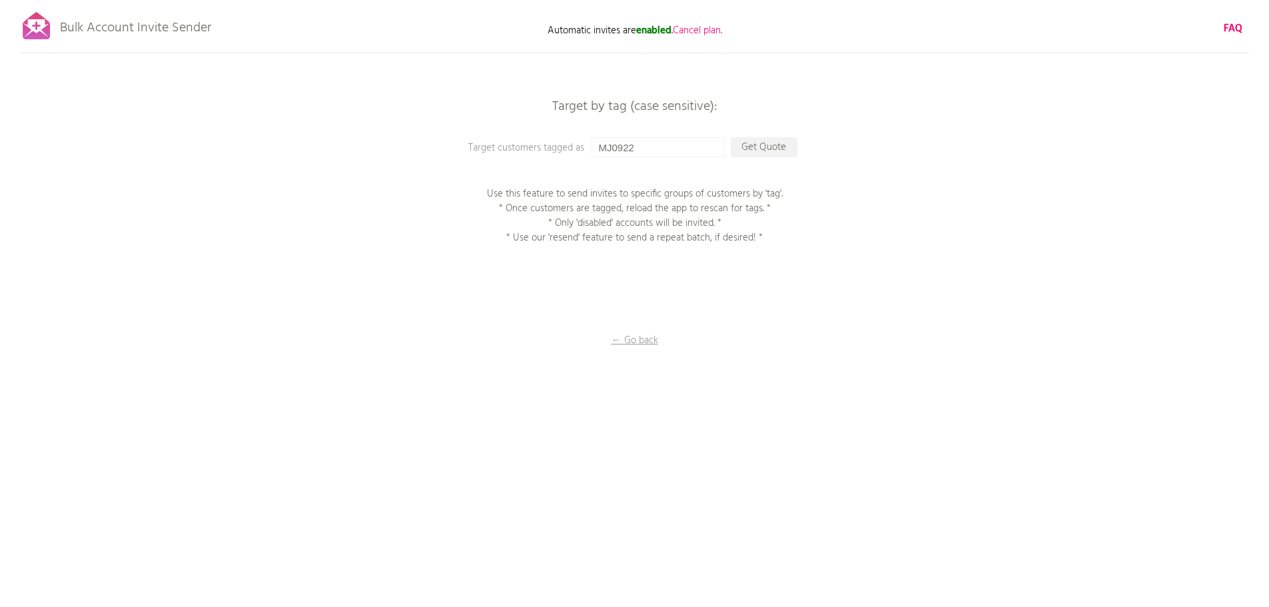
click at [622, 344] on p "← Go back" at bounding box center [634, 340] width 133 height 15
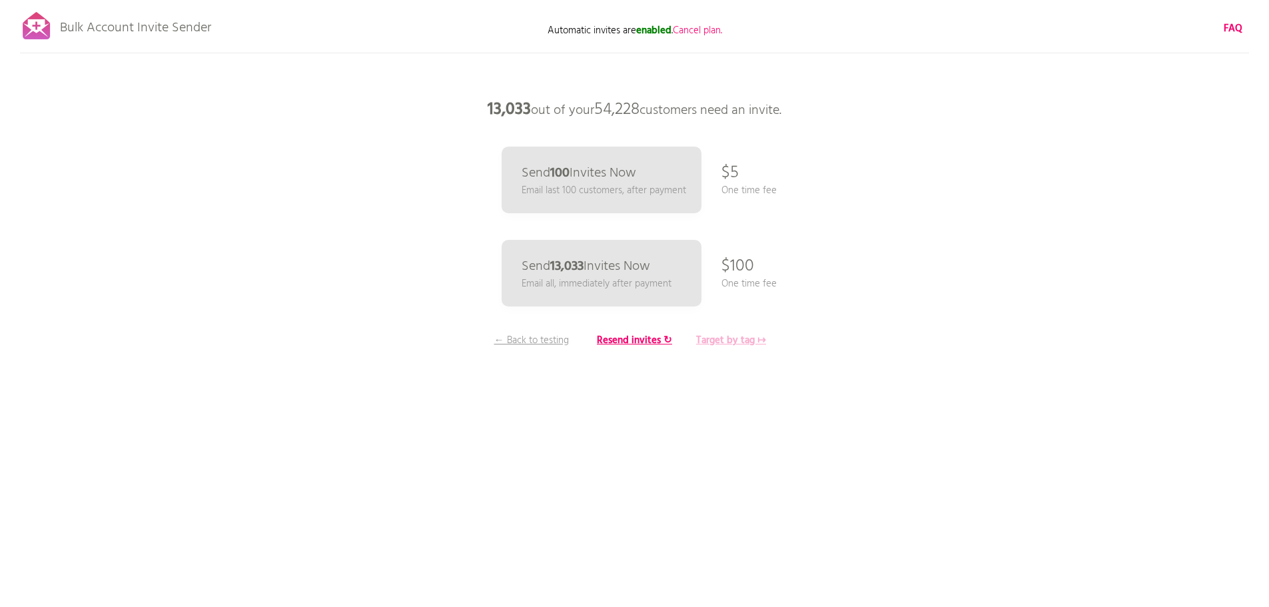
click at [737, 340] on b "Target by tag ↦" at bounding box center [731, 340] width 70 height 16
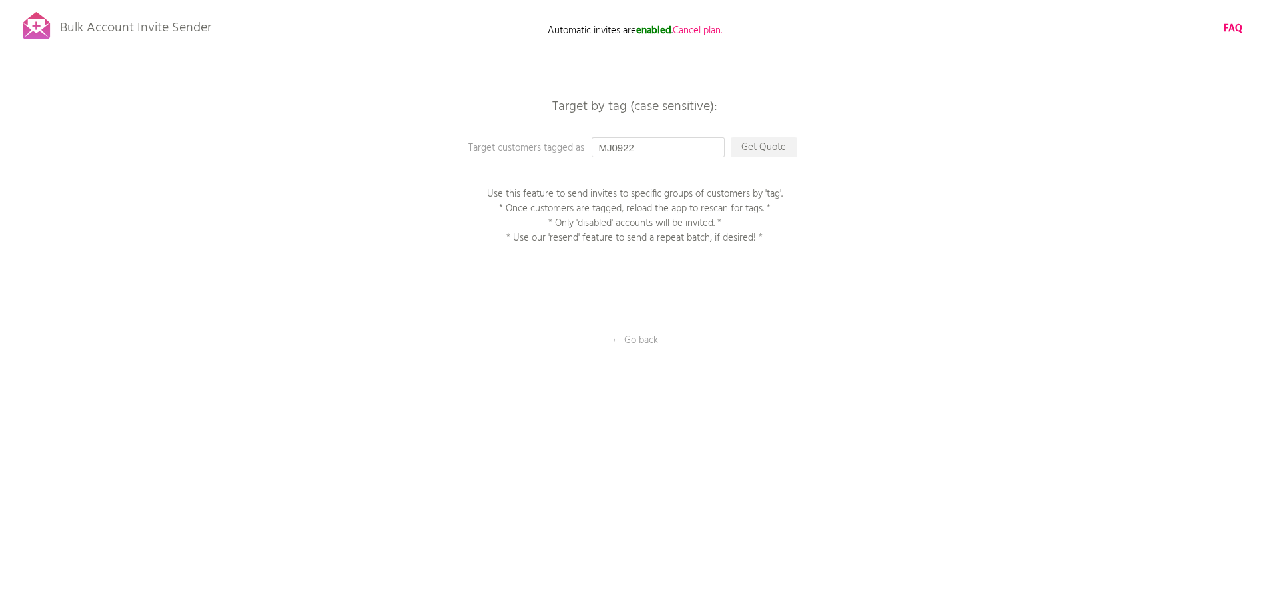
click at [651, 142] on input "MJ0922" at bounding box center [658, 147] width 133 height 20
click at [641, 152] on input "MJ0922" at bounding box center [658, 147] width 133 height 20
click at [773, 149] on p "Get Quote" at bounding box center [764, 147] width 67 height 20
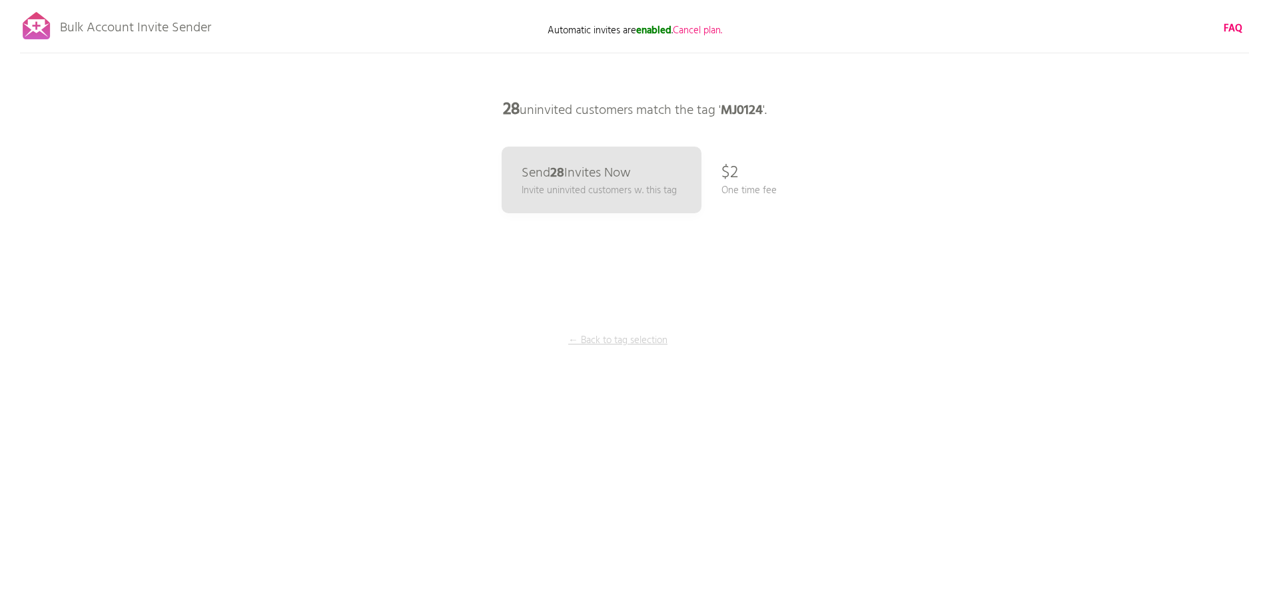
click at [638, 340] on p "← Back to tag selection" at bounding box center [618, 340] width 100 height 15
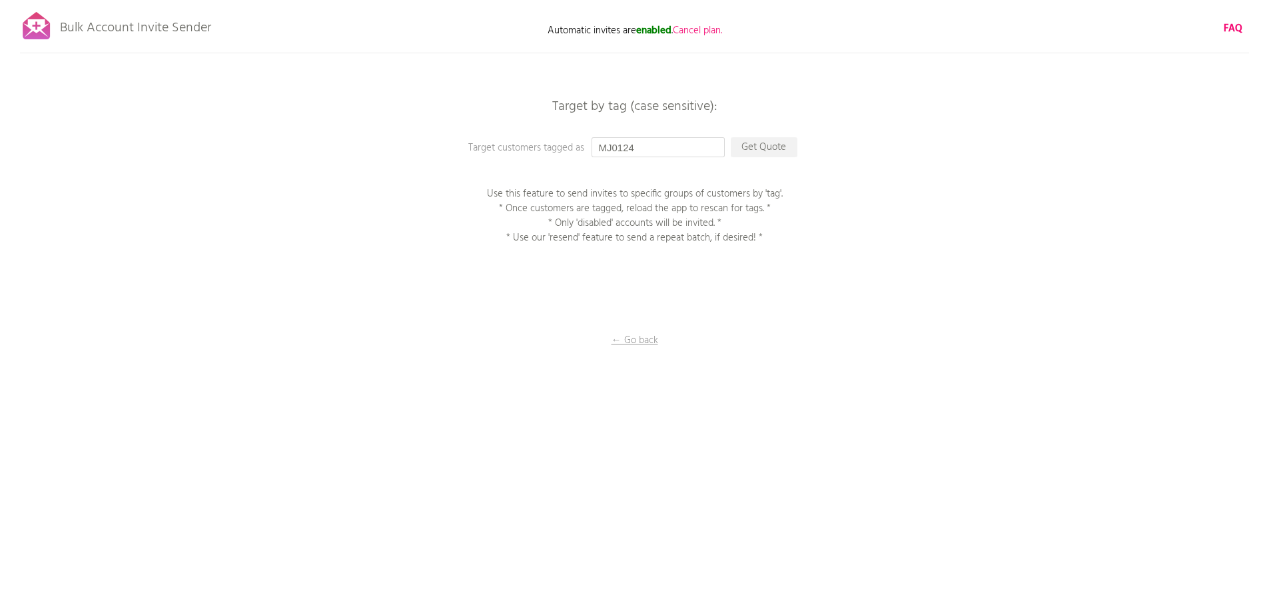
click at [641, 140] on input "MJ0124" at bounding box center [658, 147] width 133 height 20
type input "MJ0125"
click at [788, 153] on p "Get Quote" at bounding box center [764, 147] width 67 height 20
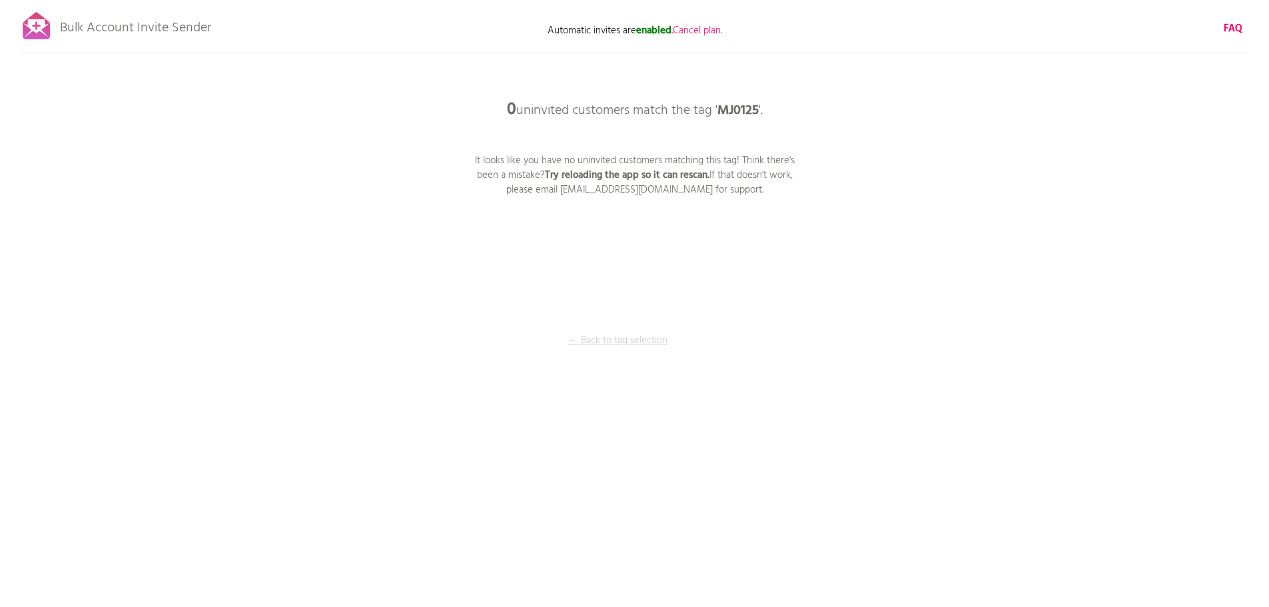
click at [620, 348] on p "← Back to tag selection" at bounding box center [618, 340] width 100 height 15
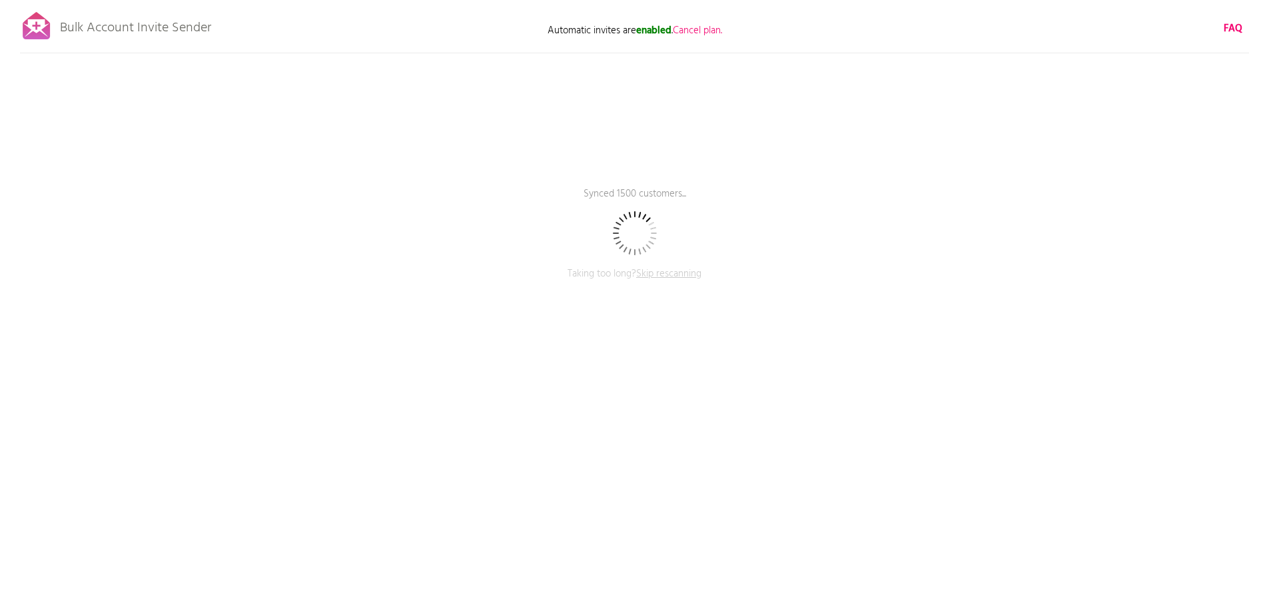
click at [649, 268] on span "Skip rescanning" at bounding box center [668, 274] width 65 height 16
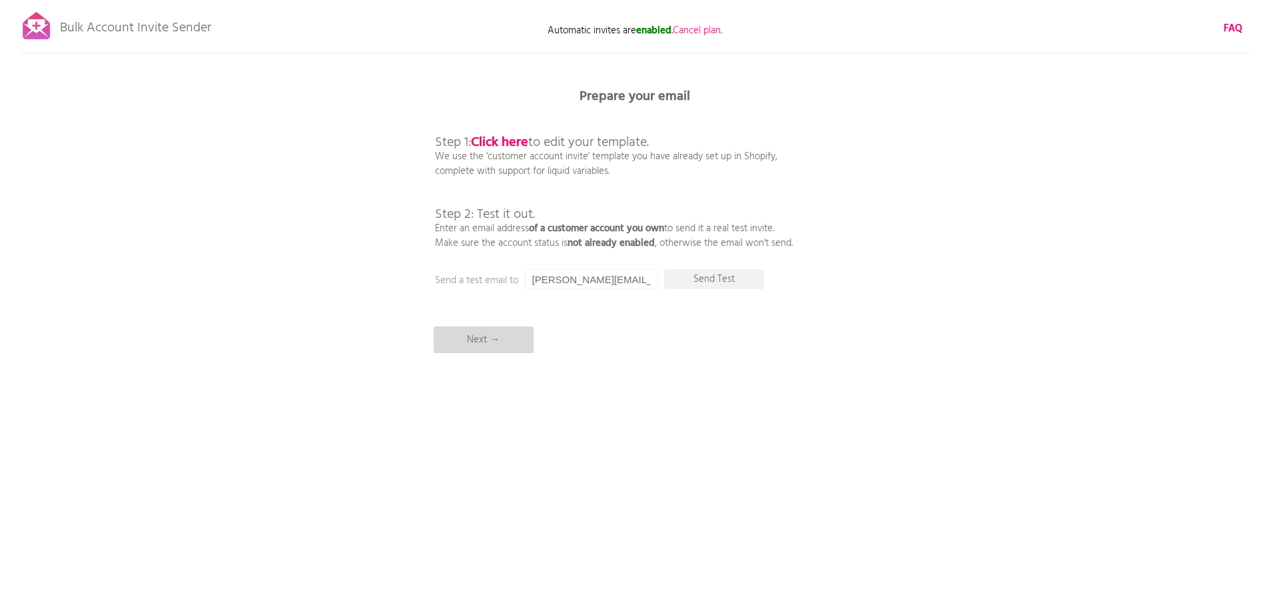
click at [494, 335] on p "Next →" at bounding box center [484, 339] width 100 height 27
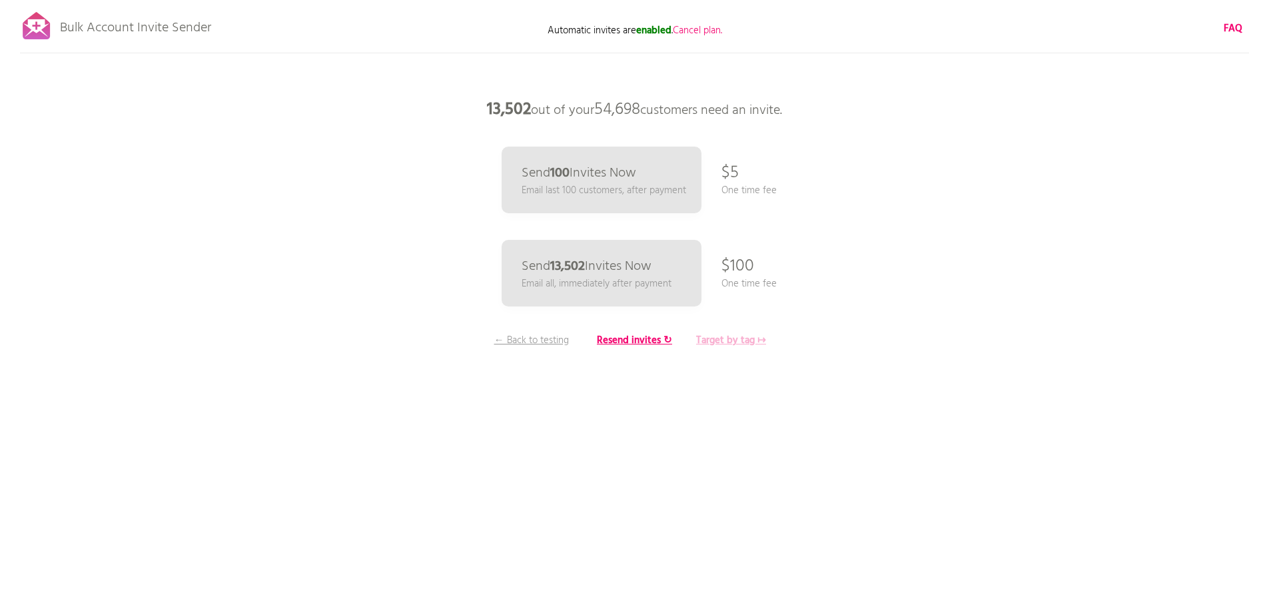
click at [719, 342] on b "Target by tag ↦" at bounding box center [731, 340] width 70 height 16
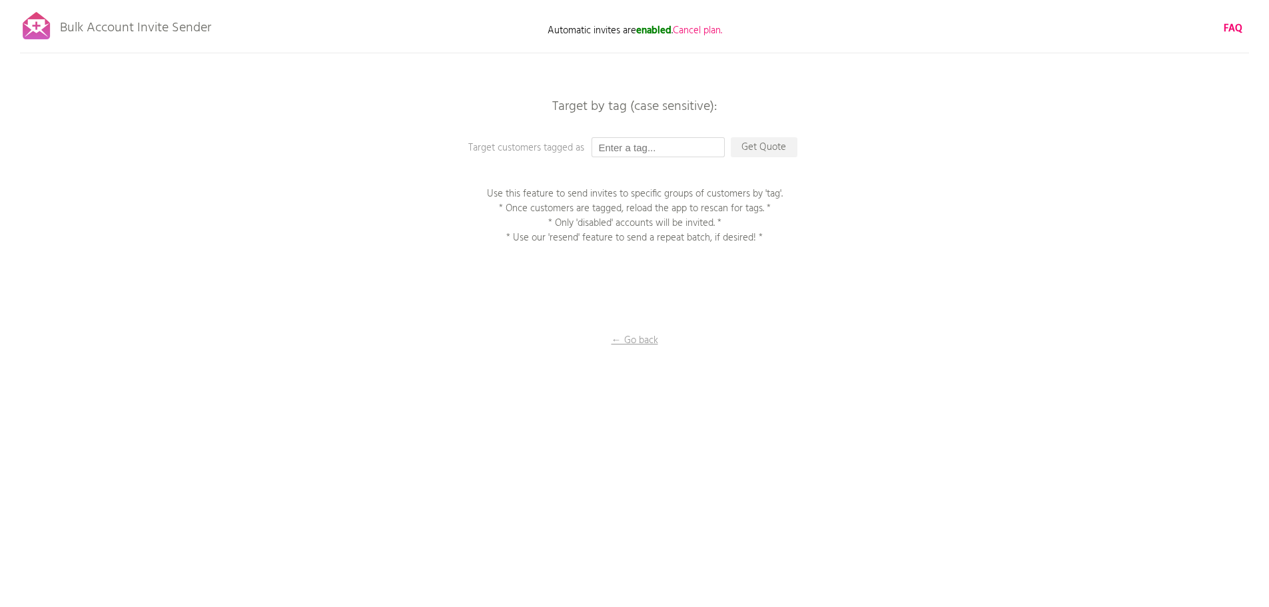
click at [641, 151] on input "text" at bounding box center [658, 147] width 133 height 20
type input "MJ0125"
click at [757, 137] on div "Bulk Account Invite Sender Automatic invites are enabled . Cancel plan. FAQ Ski…" at bounding box center [634, 233] width 1269 height 466
click at [755, 141] on p "Get Quote" at bounding box center [764, 147] width 67 height 20
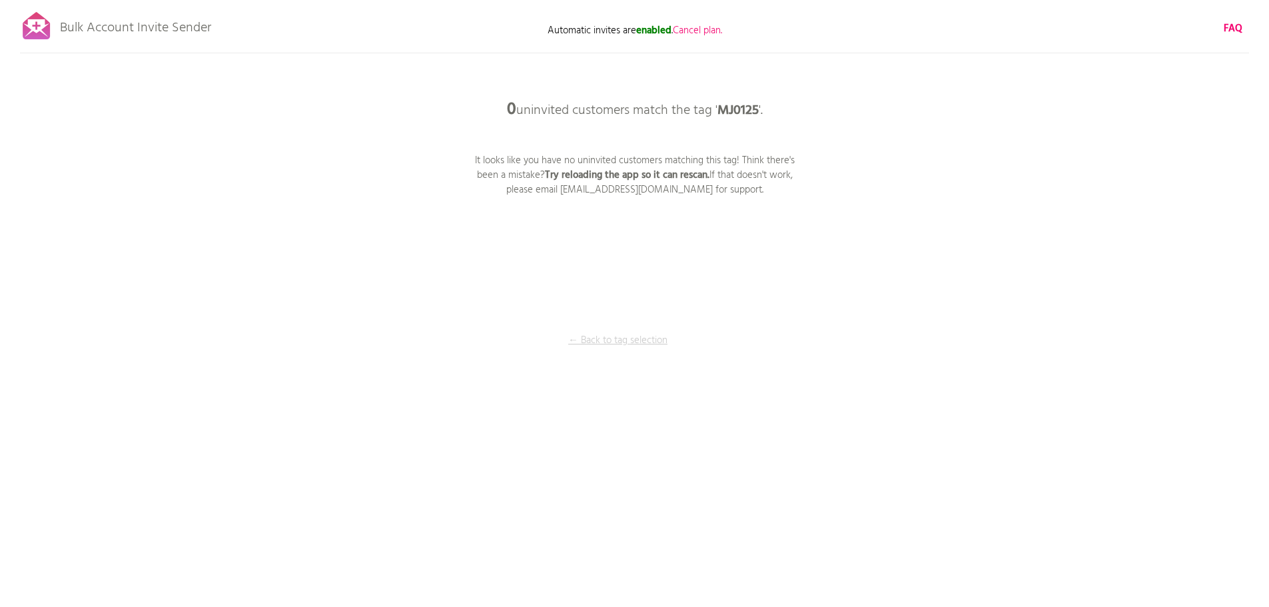
click at [632, 338] on p "← Back to tag selection" at bounding box center [618, 340] width 100 height 15
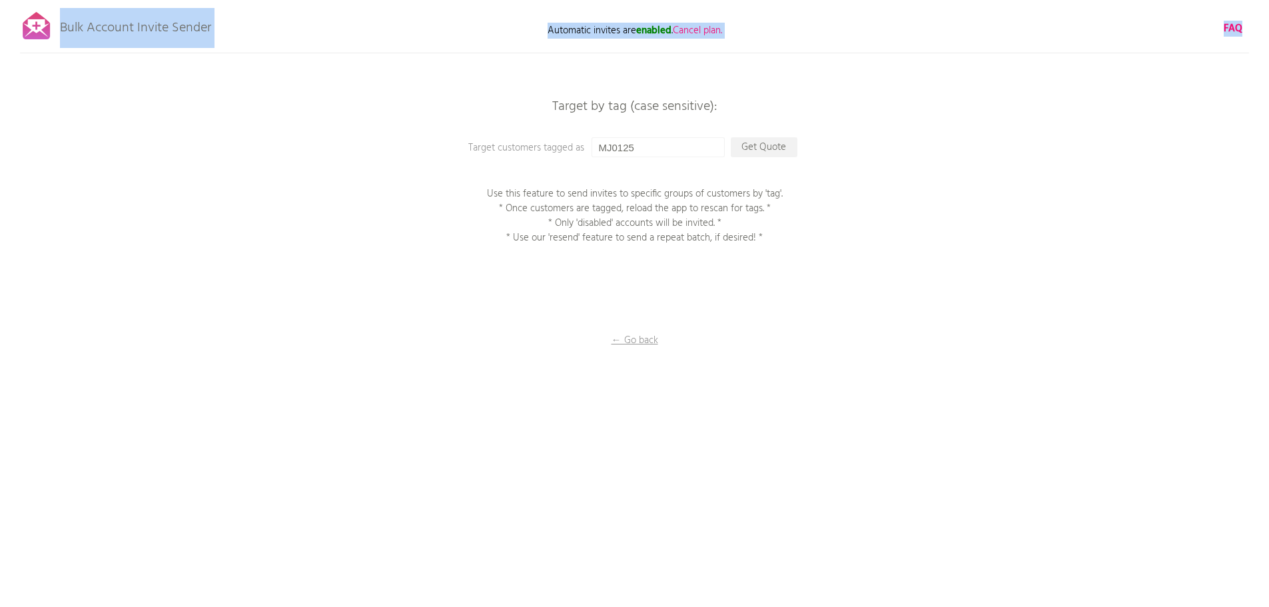
drag, startPoint x: 212, startPoint y: 26, endPoint x: 47, endPoint y: 27, distance: 165.2
click at [47, 27] on div "Bulk Account Invite Sender Automatic invites are enabled . Cancel plan. FAQ Ski…" at bounding box center [634, 233] width 1269 height 466
copy div "Bulk Account Invite Sender Automatic invites are enabled . Cancel plan. FAQ Ski…"
